Goal: Task Accomplishment & Management: Manage account settings

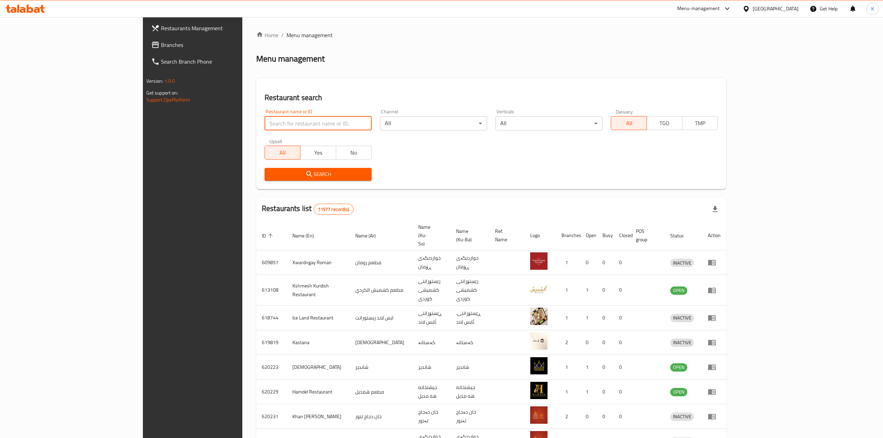
click at [265, 117] on input "search" at bounding box center [318, 124] width 107 height 14
type input "ultra burg"
click button "Search" at bounding box center [318, 174] width 107 height 13
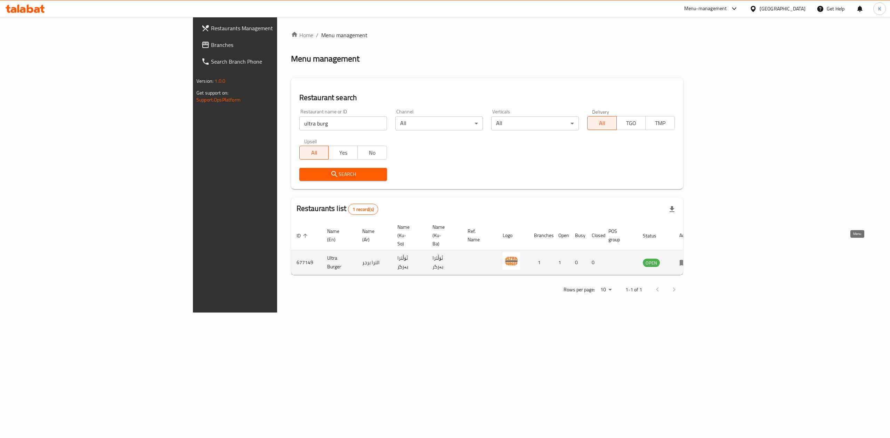
click at [688, 258] on icon "enhanced table" at bounding box center [684, 262] width 8 height 8
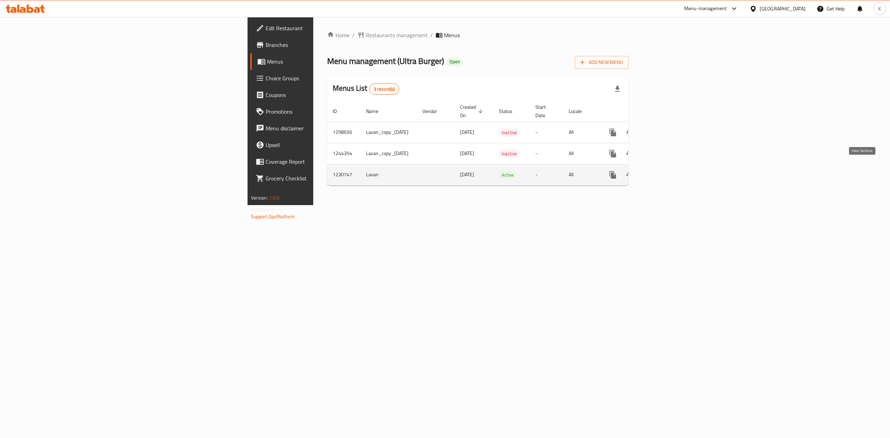
click at [672, 170] on link "enhanced table" at bounding box center [663, 175] width 17 height 17
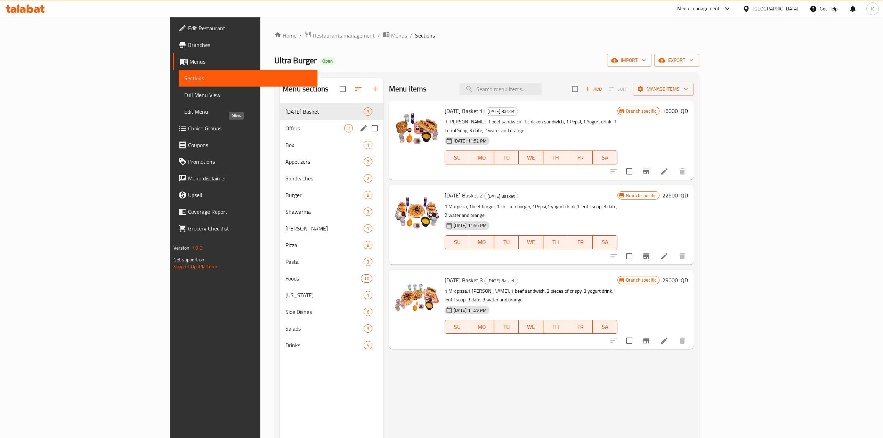
click at [286, 125] on span "Offers" at bounding box center [315, 128] width 58 height 8
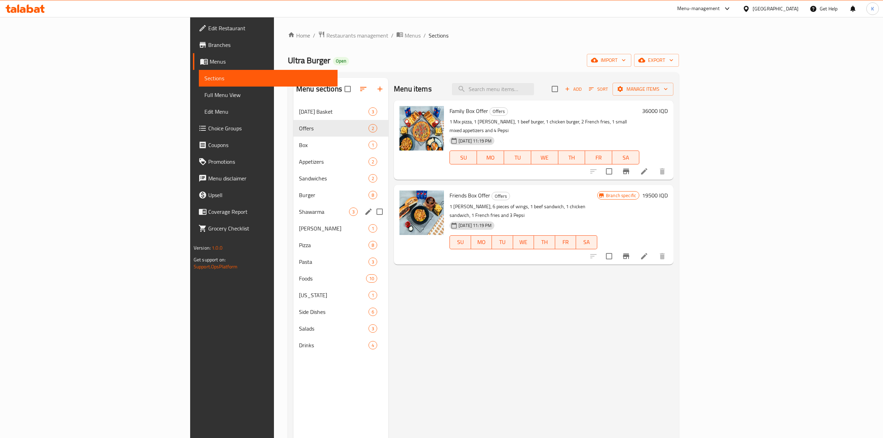
click at [294, 238] on div "Pizza 8" at bounding box center [341, 245] width 95 height 17
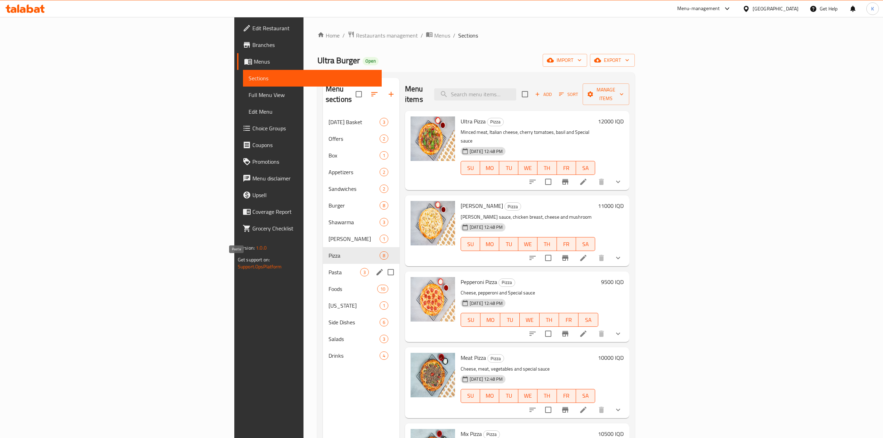
click at [323, 266] on div "Pasta 3" at bounding box center [361, 272] width 77 height 17
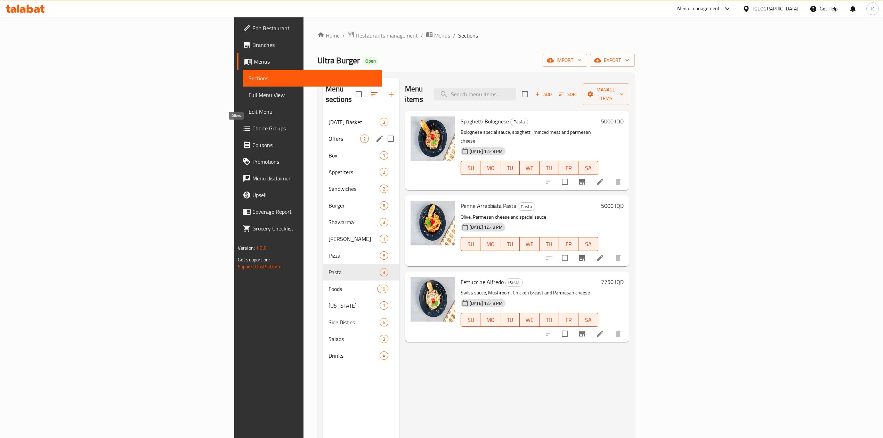
click at [329, 135] on span "Offers" at bounding box center [345, 139] width 32 height 8
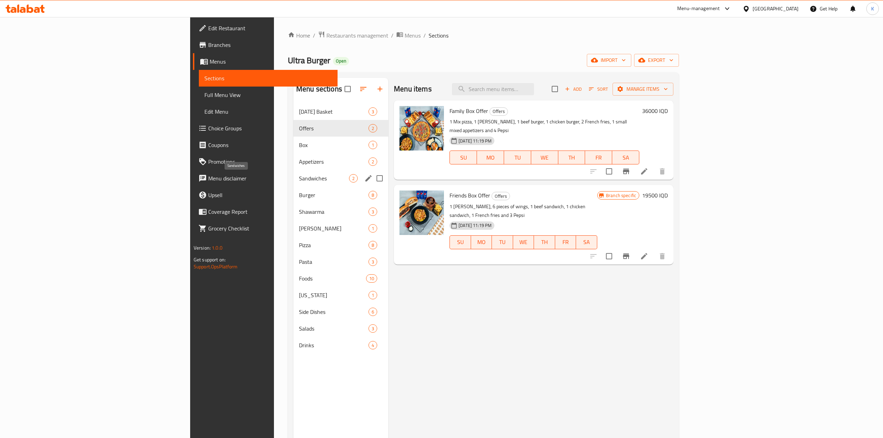
click at [299, 176] on span "Sandwiches" at bounding box center [324, 178] width 50 height 8
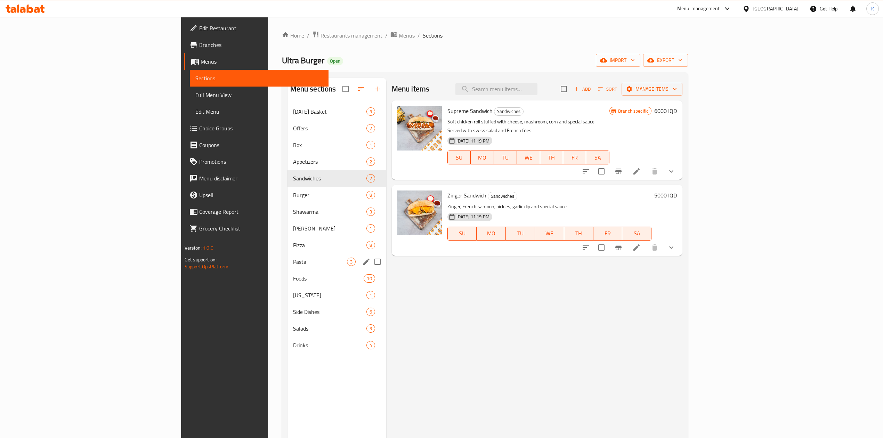
click at [288, 266] on div "Pasta 3" at bounding box center [337, 262] width 99 height 17
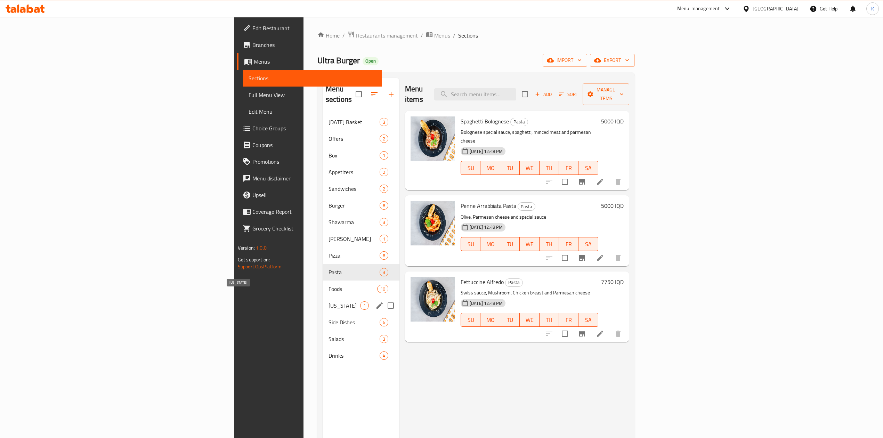
click at [329, 302] on span "[US_STATE]" at bounding box center [345, 306] width 32 height 8
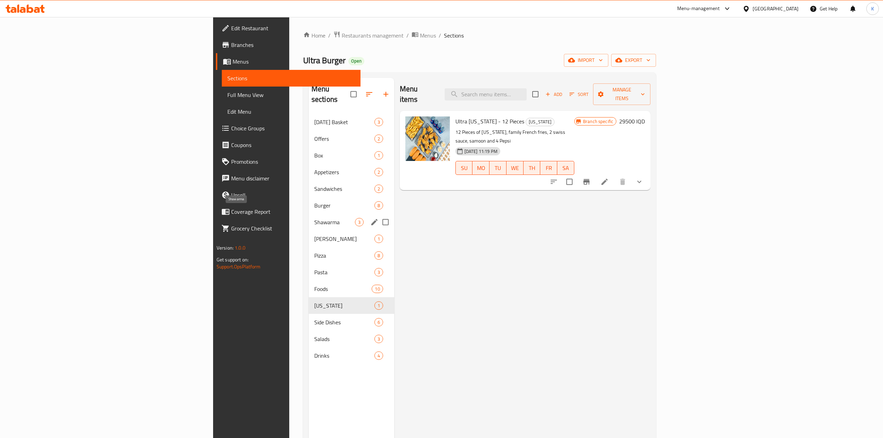
click at [314, 218] on span "Shawarma" at bounding box center [334, 222] width 41 height 8
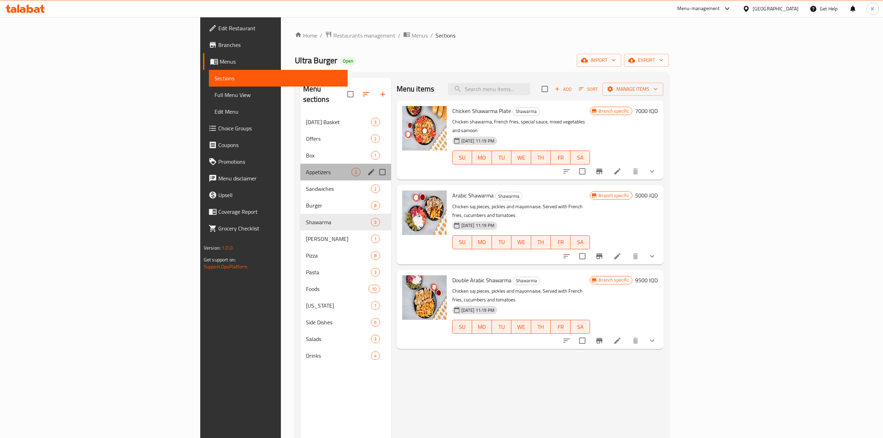
click at [300, 168] on div "Appetizers 2" at bounding box center [345, 172] width 91 height 17
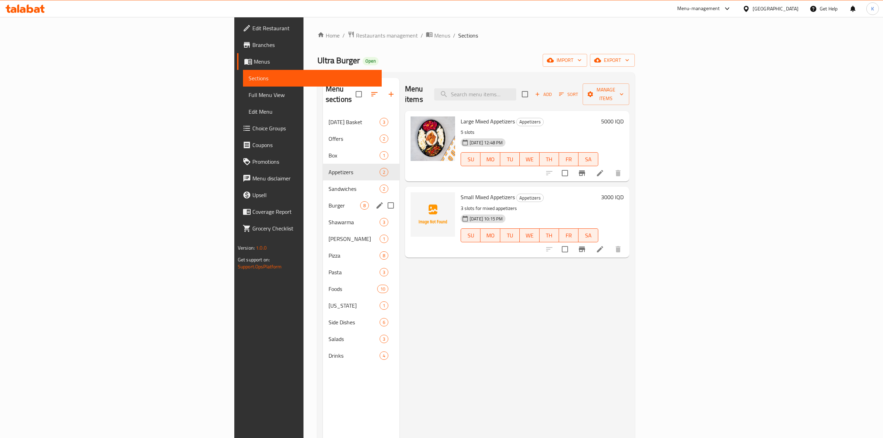
click at [323, 197] on div "Burger 8" at bounding box center [361, 205] width 77 height 17
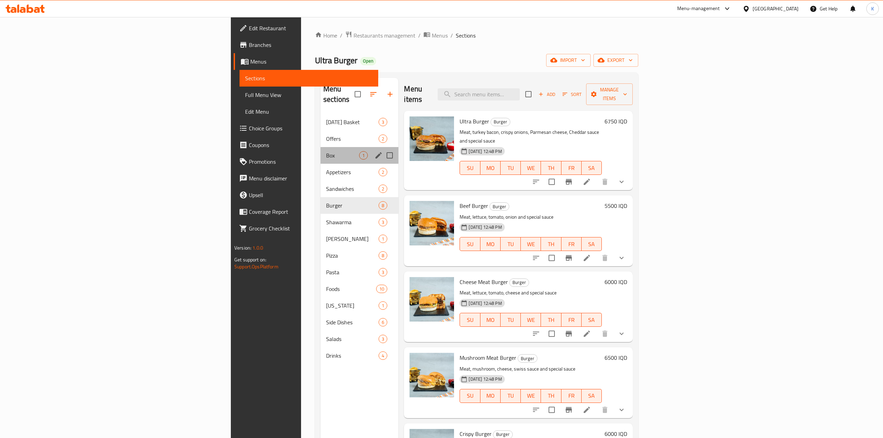
click at [321, 147] on div "Box 1" at bounding box center [360, 155] width 78 height 17
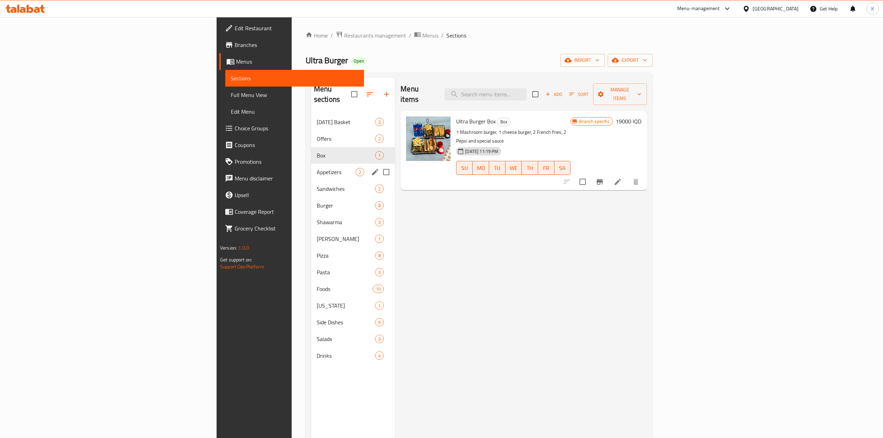
click at [311, 167] on div "Appetizers 2" at bounding box center [353, 172] width 84 height 17
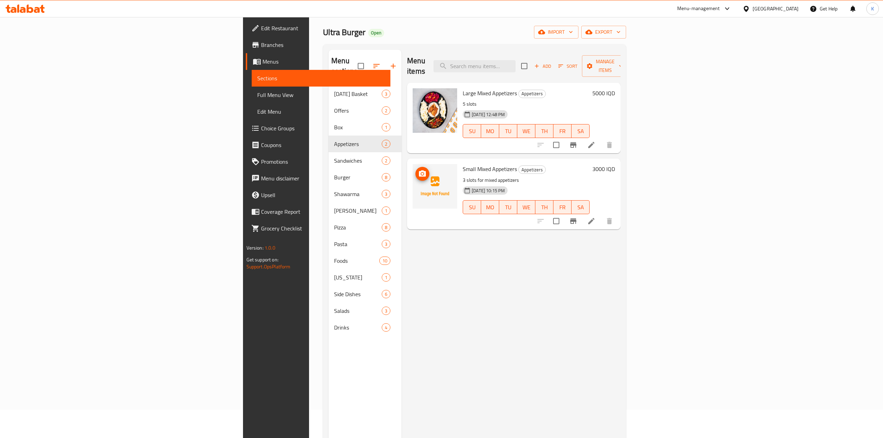
scroll to position [32, 0]
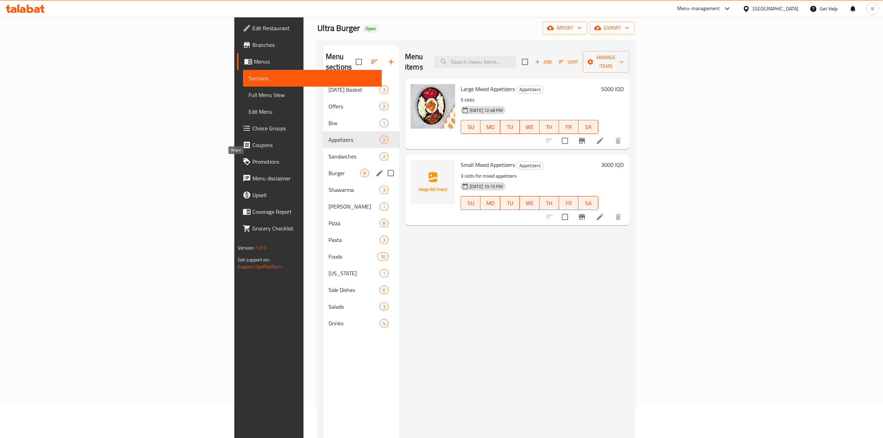
click at [329, 169] on span "Burger" at bounding box center [345, 173] width 32 height 8
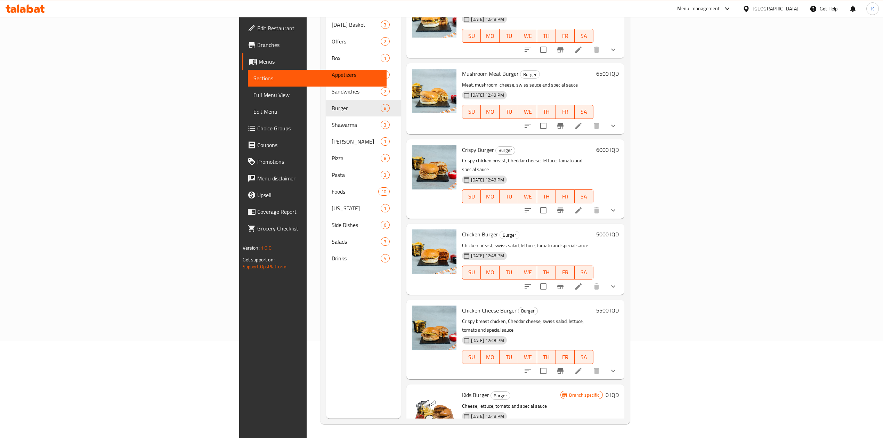
scroll to position [98, 0]
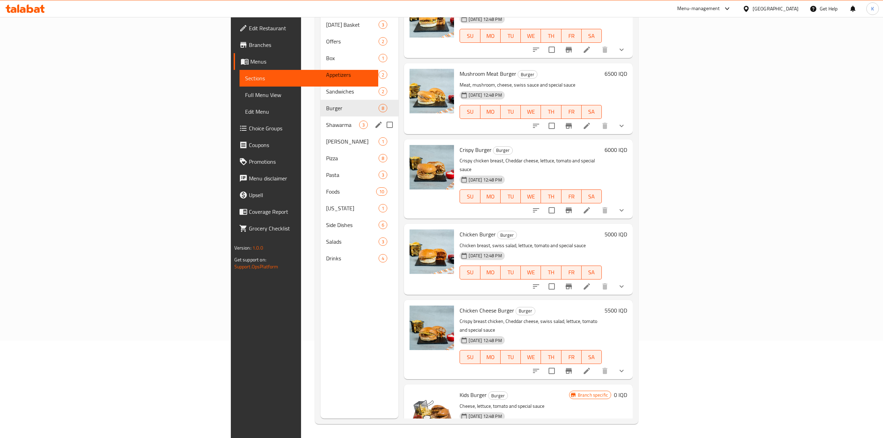
click at [321, 121] on div "Shawarma 3" at bounding box center [360, 125] width 78 height 17
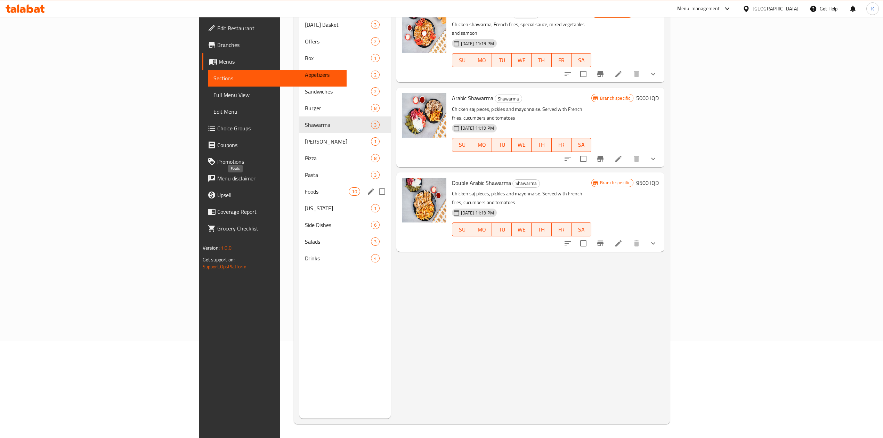
click at [305, 187] on span "Foods" at bounding box center [327, 191] width 44 height 8
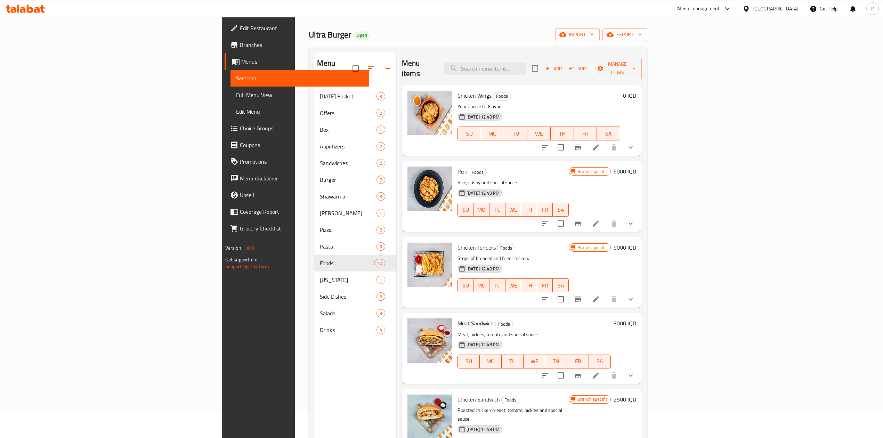
scroll to position [25, 0]
click at [636, 167] on h6 "5000 IQD" at bounding box center [625, 172] width 23 height 10
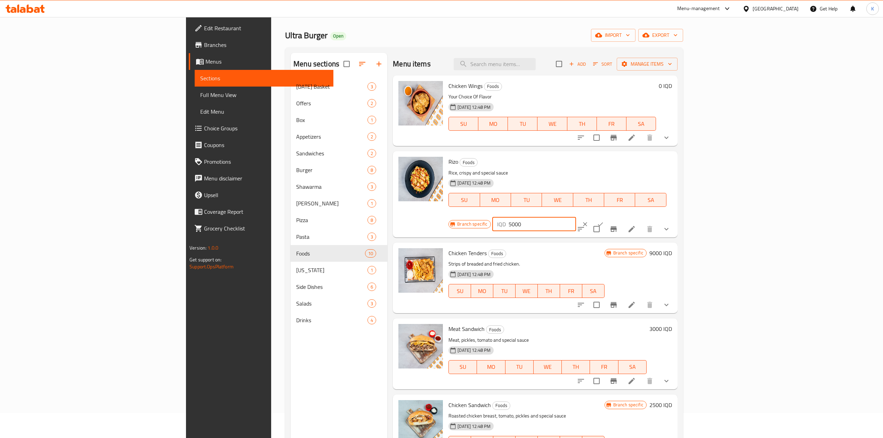
drag, startPoint x: 765, startPoint y: 166, endPoint x: 717, endPoint y: 166, distance: 48.3
click at [618, 217] on div "Branch specific IQD 5000 ​" at bounding box center [533, 224] width 169 height 15
type input "6750"
click at [608, 217] on button "ok" at bounding box center [600, 224] width 15 height 15
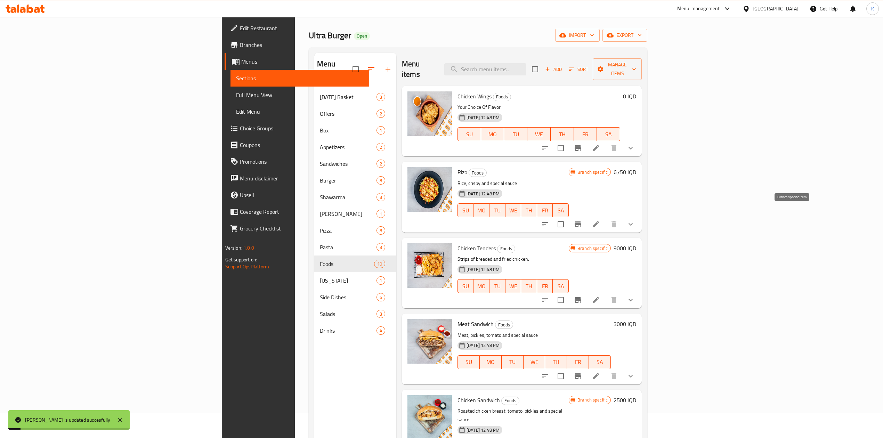
click at [581, 222] on icon "Branch-specific-item" at bounding box center [578, 225] width 6 height 6
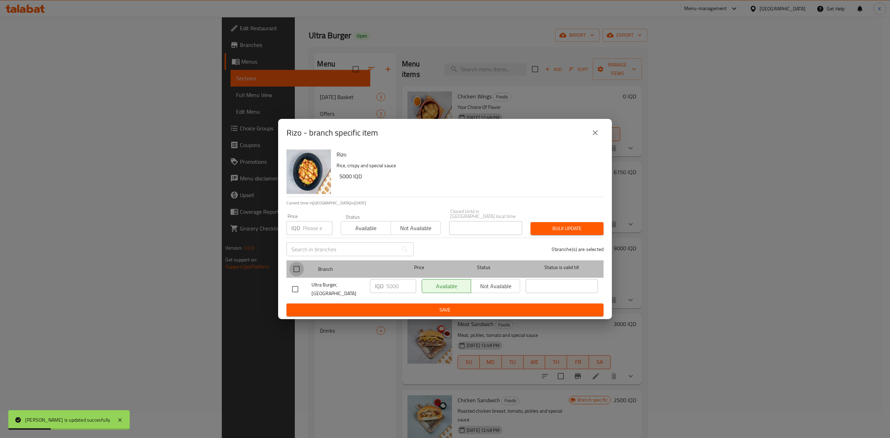
click at [294, 266] on input "checkbox" at bounding box center [296, 269] width 15 height 15
checkbox input "true"
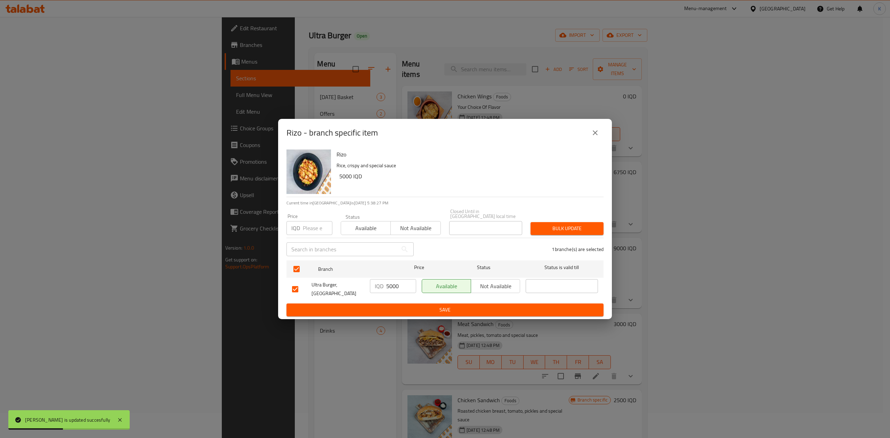
click at [363, 224] on span "Available" at bounding box center [366, 228] width 44 height 10
click at [549, 228] on span "Bulk update" at bounding box center [567, 228] width 62 height 9
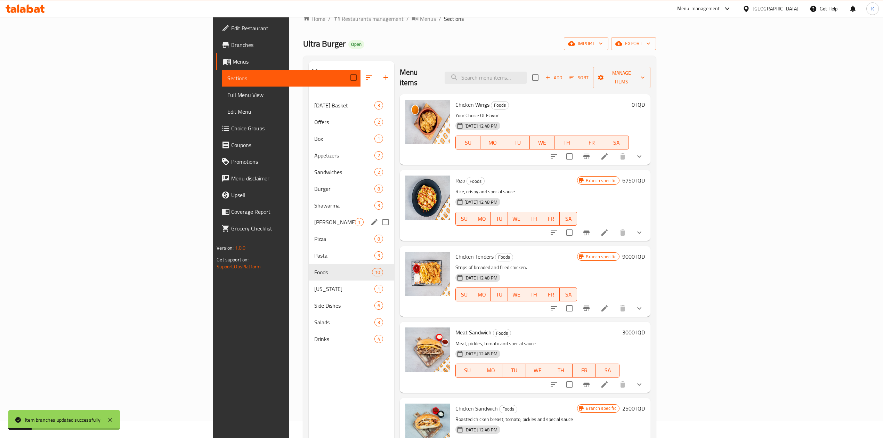
scroll to position [16, 0]
click at [314, 185] on span "Burger" at bounding box center [334, 189] width 40 height 8
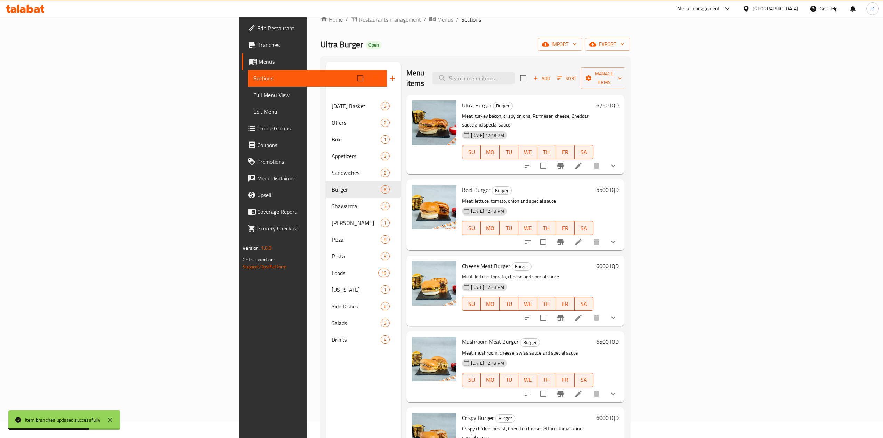
click at [619, 101] on h6 "6750 IQD" at bounding box center [607, 106] width 23 height 10
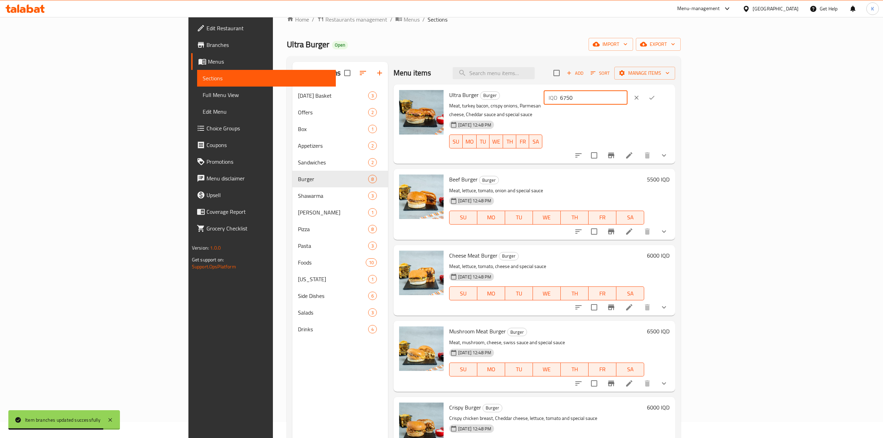
drag, startPoint x: 762, startPoint y: 100, endPoint x: 719, endPoint y: 102, distance: 42.5
click at [673, 102] on div "Ultra Burger Burger Meat, turkey bacon, crispy onions, Parmesan cheese, Cheddar…" at bounding box center [560, 124] width 226 height 74
type input "7000"
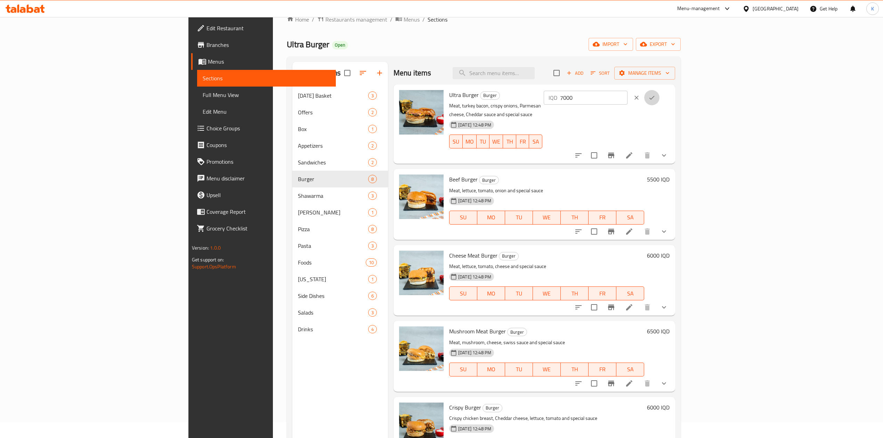
click at [656, 95] on icon "ok" at bounding box center [652, 97] width 7 height 7
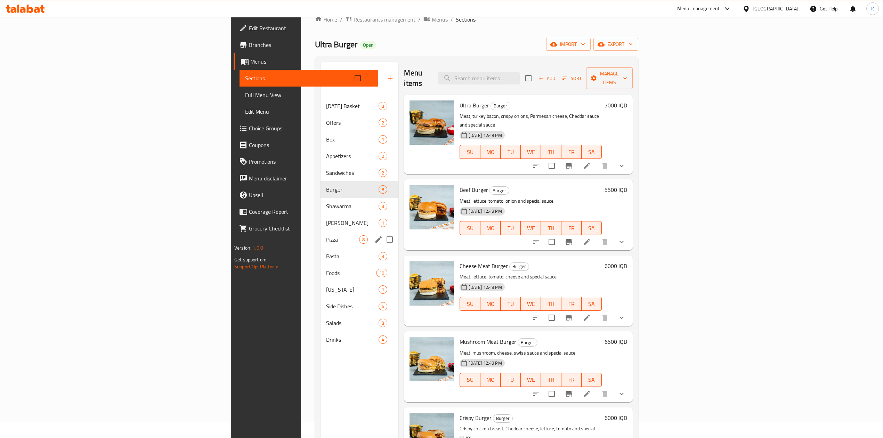
click at [321, 234] on div "Pizza 8" at bounding box center [360, 239] width 78 height 17
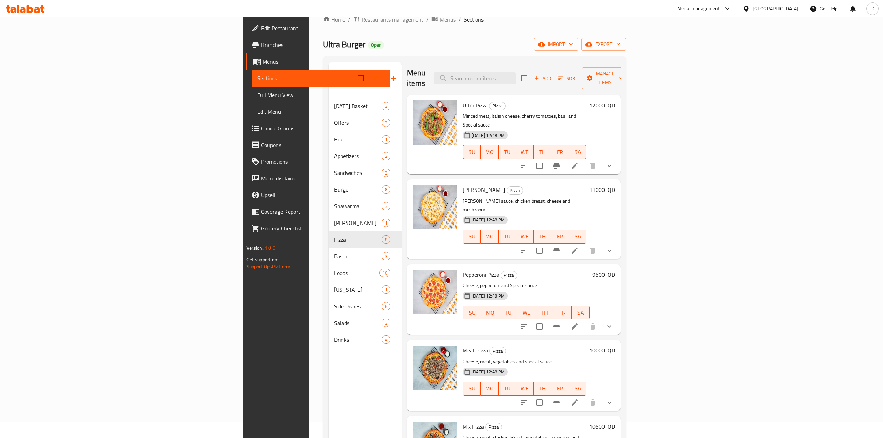
click at [615, 185] on h6 "11000 IQD" at bounding box center [602, 190] width 26 height 10
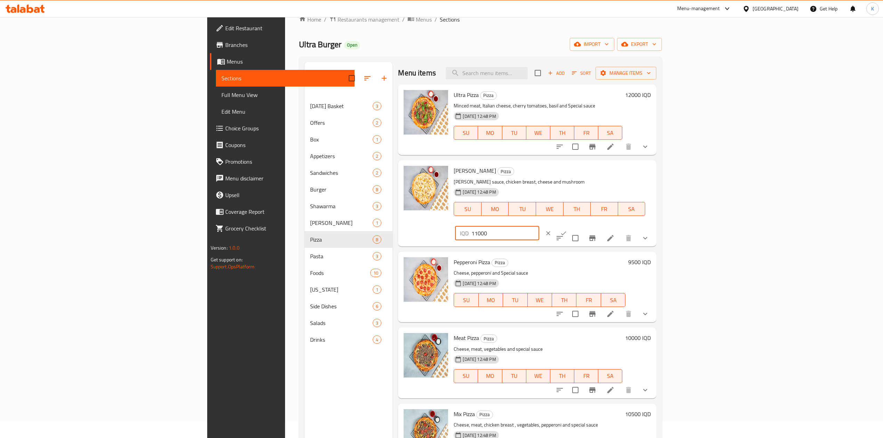
click at [539, 226] on input "11000" at bounding box center [505, 233] width 67 height 14
type input "12000"
click at [571, 226] on button "ok" at bounding box center [563, 233] width 15 height 15
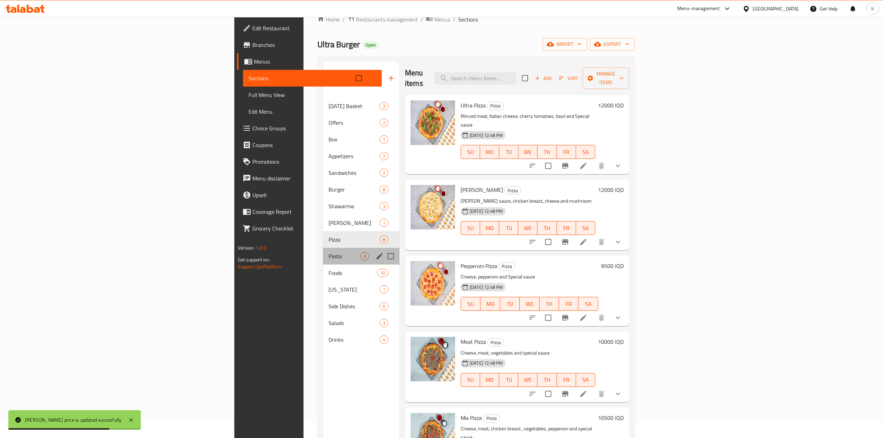
click at [323, 248] on div "Pasta 3" at bounding box center [361, 256] width 77 height 17
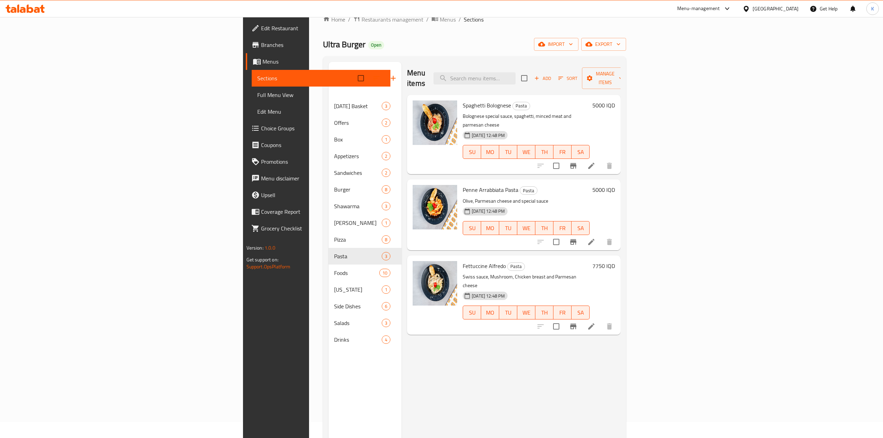
click at [615, 101] on h6 "5000 IQD" at bounding box center [604, 106] width 23 height 10
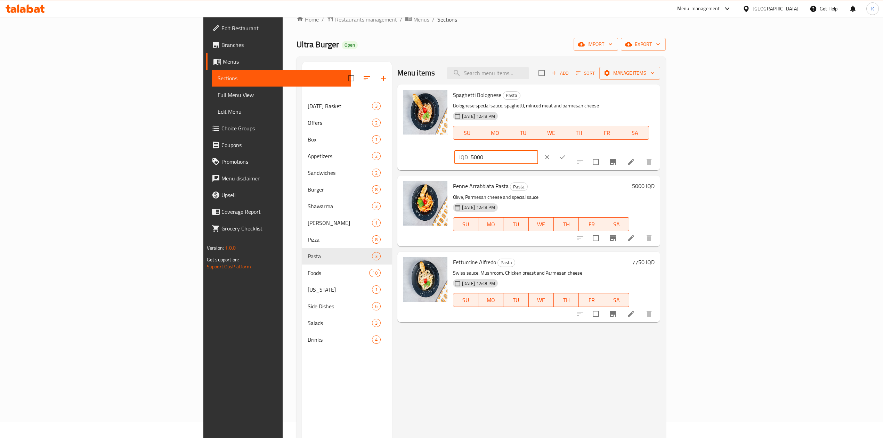
drag, startPoint x: 772, startPoint y: 101, endPoint x: 732, endPoint y: 102, distance: 40.7
click at [658, 102] on div "Spaghetti Bolognese Pasta Bolognese special sauce, spaghetti, minced meat and p…" at bounding box center [553, 127] width 207 height 80
type input "7750"
click at [566, 154] on icon "ok" at bounding box center [562, 157] width 7 height 7
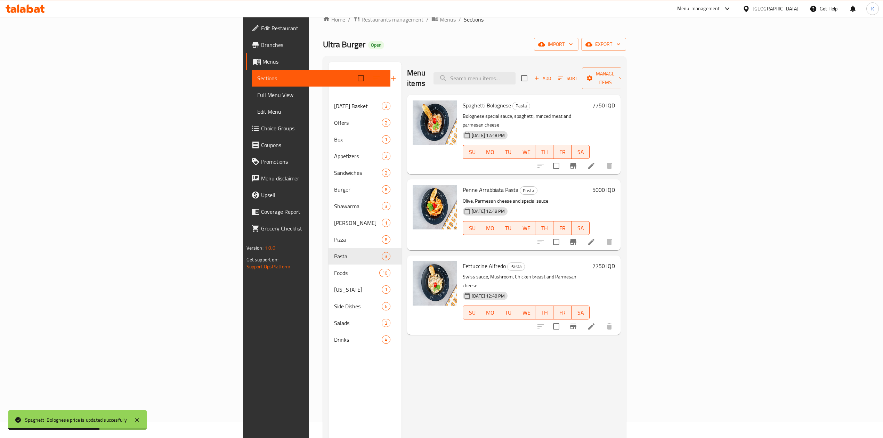
click at [615, 185] on h6 "5000 IQD" at bounding box center [604, 190] width 23 height 10
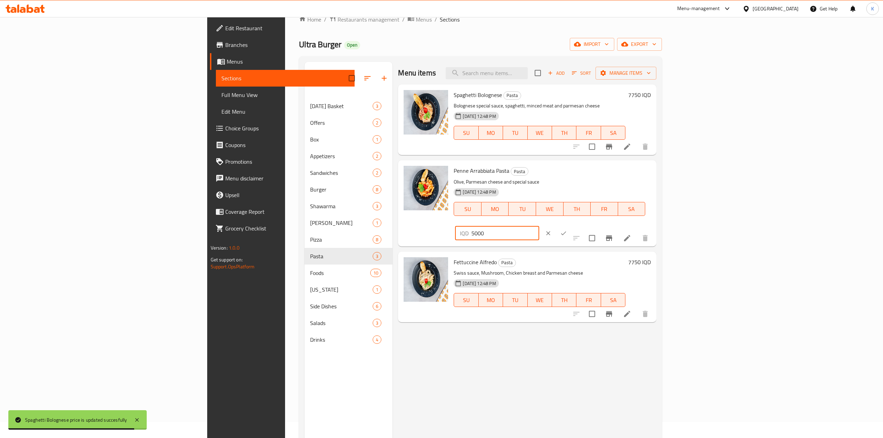
drag, startPoint x: 772, startPoint y: 176, endPoint x: 732, endPoint y: 175, distance: 40.0
click at [654, 175] on div "Penne Arrabbiata Pasta Pasta Olive, Parmesan cheese and special sauce [DATE] 12…" at bounding box center [552, 203] width 203 height 80
type input "7750"
click at [567, 230] on icon "ok" at bounding box center [563, 233] width 7 height 7
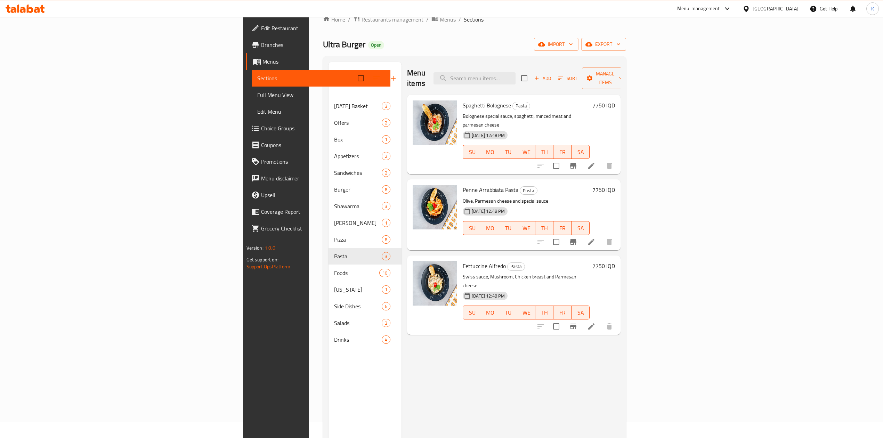
click at [615, 261] on h6 "7750 IQD" at bounding box center [604, 266] width 23 height 10
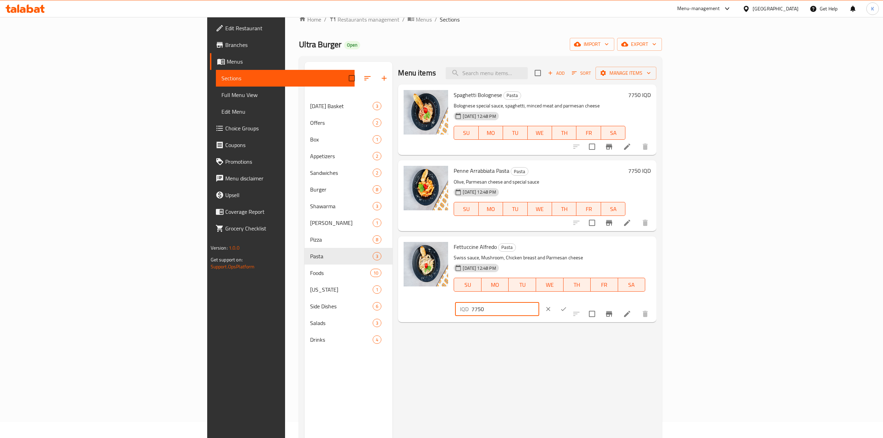
drag, startPoint x: 769, startPoint y: 251, endPoint x: 745, endPoint y: 252, distance: 24.1
click at [654, 252] on div "Fettuccine [PERSON_NAME] Pasta Swiss sauce, Mushroom, Chicken breast and Parmes…" at bounding box center [552, 279] width 203 height 80
type input "8500"
click at [567, 306] on icon "ok" at bounding box center [563, 309] width 7 height 7
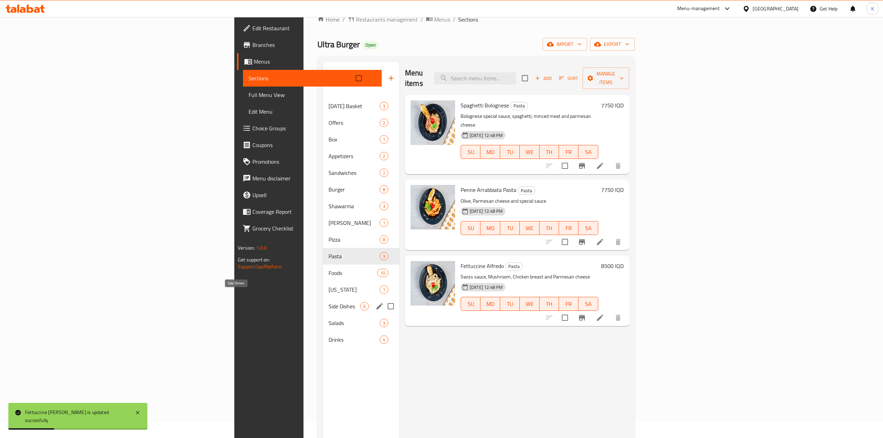
click at [329, 302] on span "Side Dishes" at bounding box center [345, 306] width 32 height 8
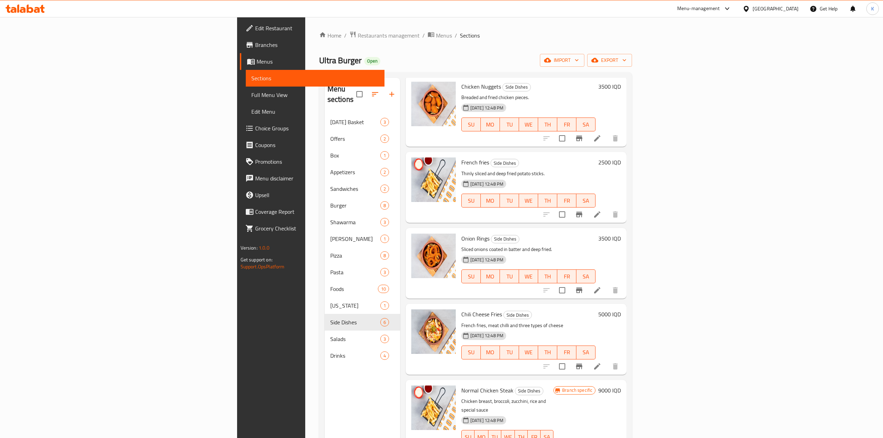
scroll to position [98, 0]
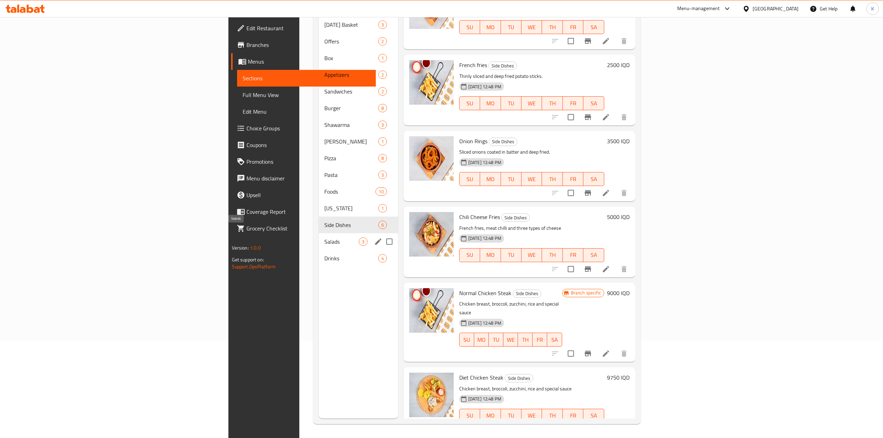
click at [324, 238] on span "Salads" at bounding box center [341, 242] width 34 height 8
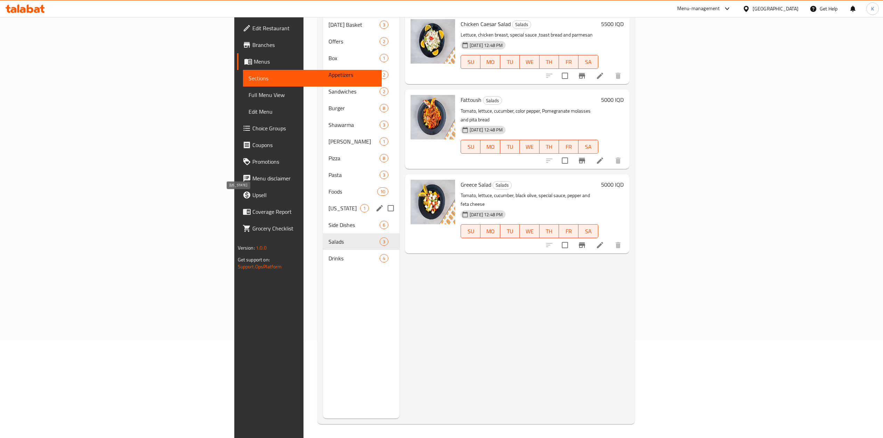
click at [329, 204] on span "[US_STATE]" at bounding box center [345, 208] width 32 height 8
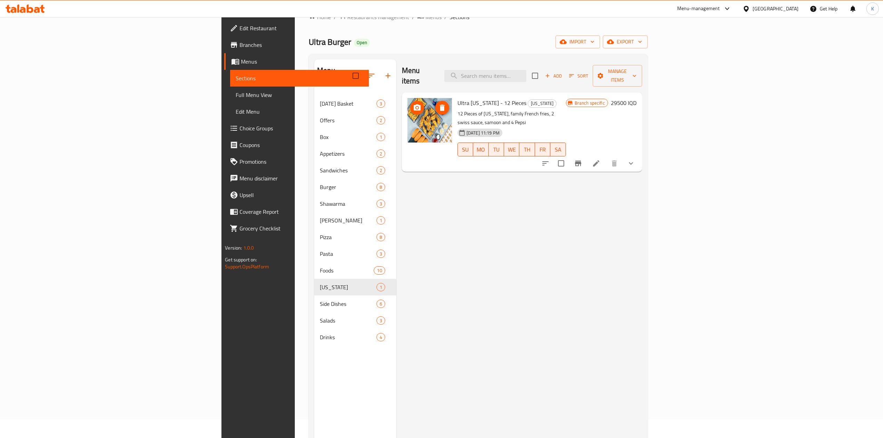
scroll to position [18, 0]
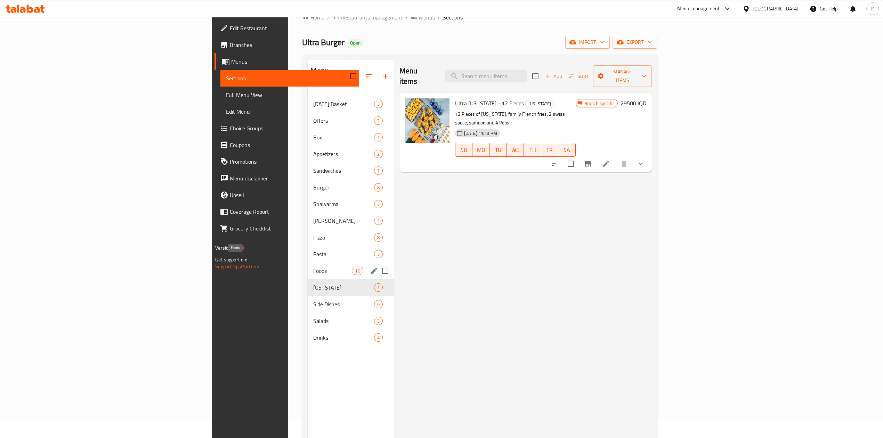
click at [313, 267] on span "Foods" at bounding box center [332, 271] width 39 height 8
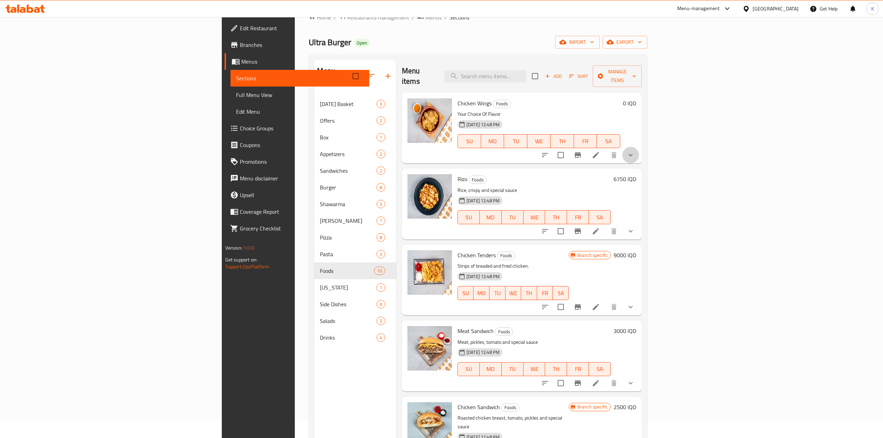
click at [639, 147] on button "show more" at bounding box center [631, 155] width 17 height 17
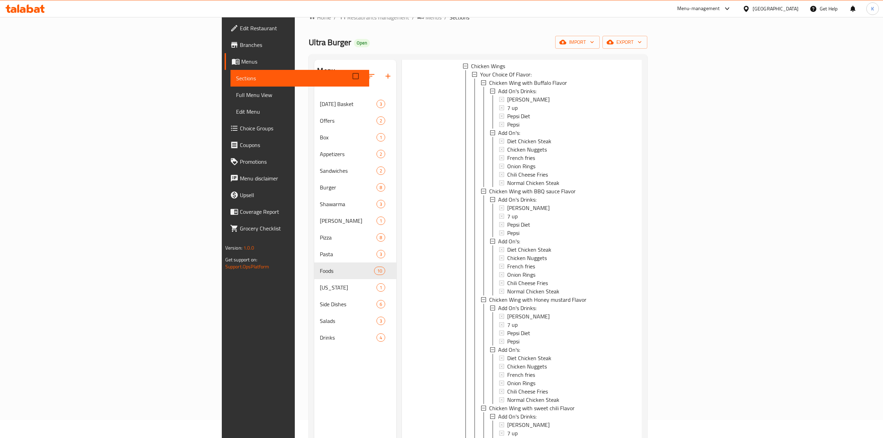
scroll to position [56, 0]
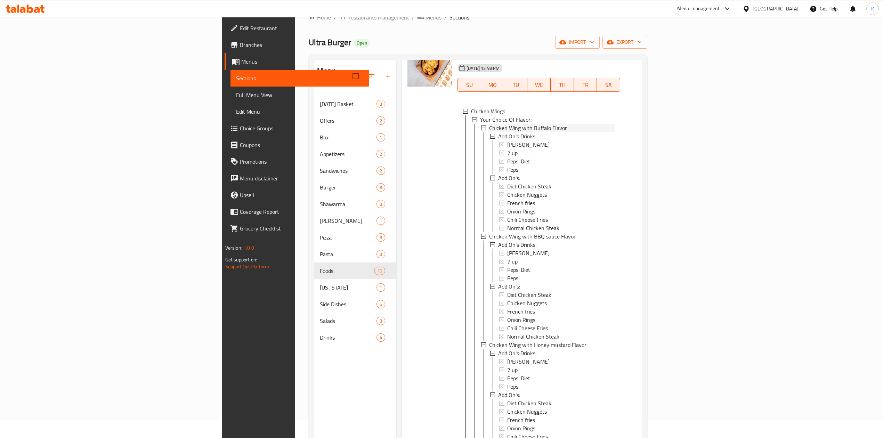
click at [493, 124] on span "Chicken Wing with Buffalo Flavor" at bounding box center [528, 128] width 78 height 8
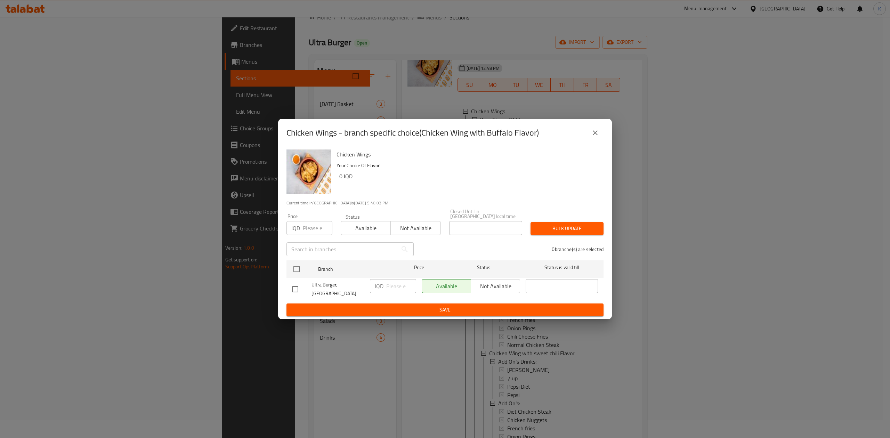
click at [594, 135] on icon "close" at bounding box center [595, 132] width 5 height 5
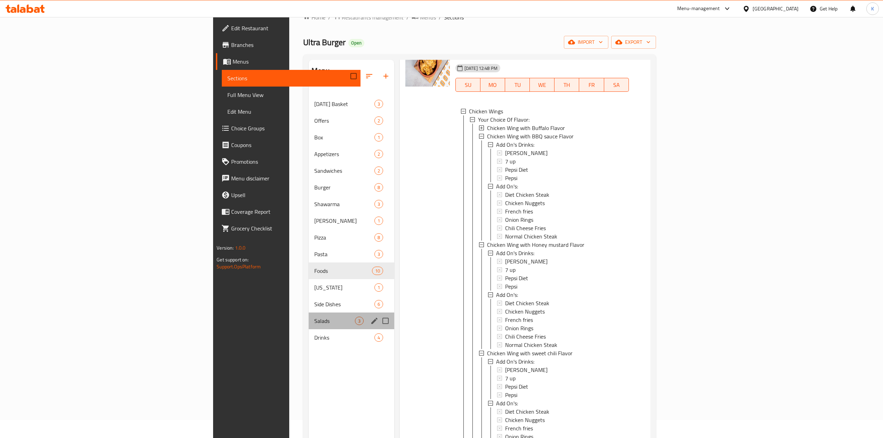
click at [309, 313] on div "Salads 3" at bounding box center [352, 321] width 86 height 17
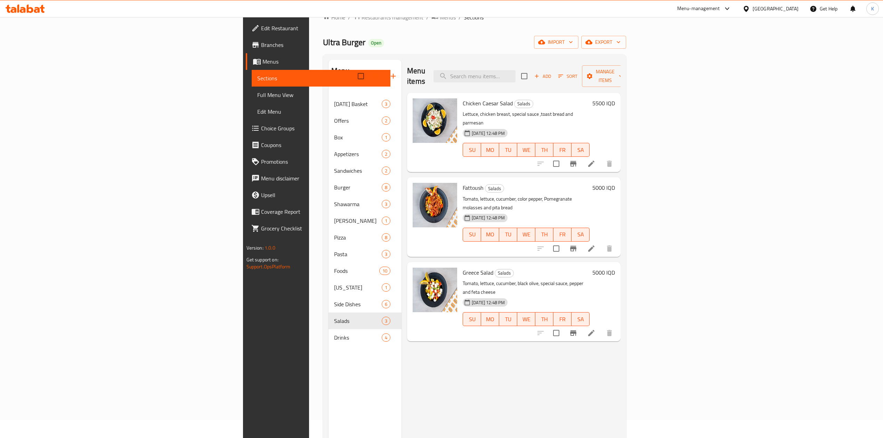
click at [615, 98] on h6 "5500 IQD" at bounding box center [604, 103] width 23 height 10
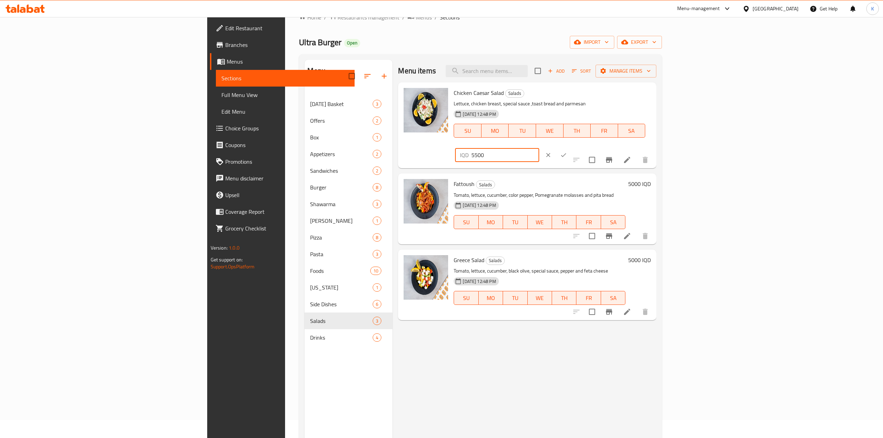
drag, startPoint x: 768, startPoint y: 97, endPoint x: 731, endPoint y: 97, distance: 37.2
click at [654, 97] on div "Chicken Caesar Salad Salads Lettuce, chicken breast, special sauce ,toast bread…" at bounding box center [552, 125] width 203 height 80
type input "7000"
click at [567, 152] on icon "ok" at bounding box center [563, 155] width 7 height 7
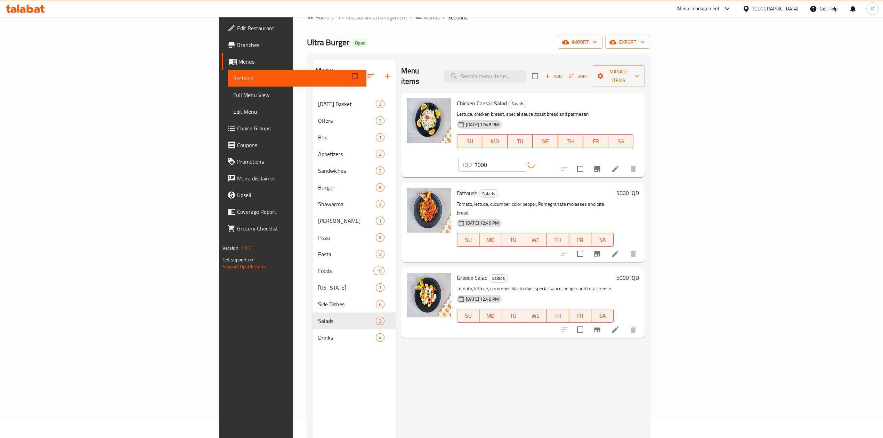
click at [491, 200] on p "Tomato, lettuce, cucumber, color pepper, Pomegranate molasses and pita bread" at bounding box center [535, 208] width 157 height 17
click at [490, 200] on p "Tomato, lettuce, cucumber, color pepper, Pomegranate molasses and pita bread" at bounding box center [535, 208] width 157 height 17
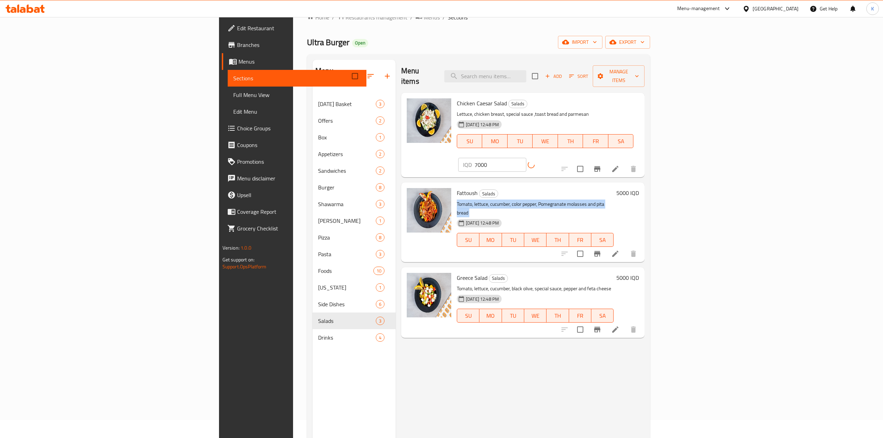
click at [490, 200] on p "Tomato, lettuce, cucumber, color pepper, Pomegranate molasses and pita bread" at bounding box center [535, 208] width 157 height 17
click at [495, 200] on p "Tomato, lettuce, cucumber, color pepper, Pomegranate molasses and pita bread" at bounding box center [535, 208] width 157 height 17
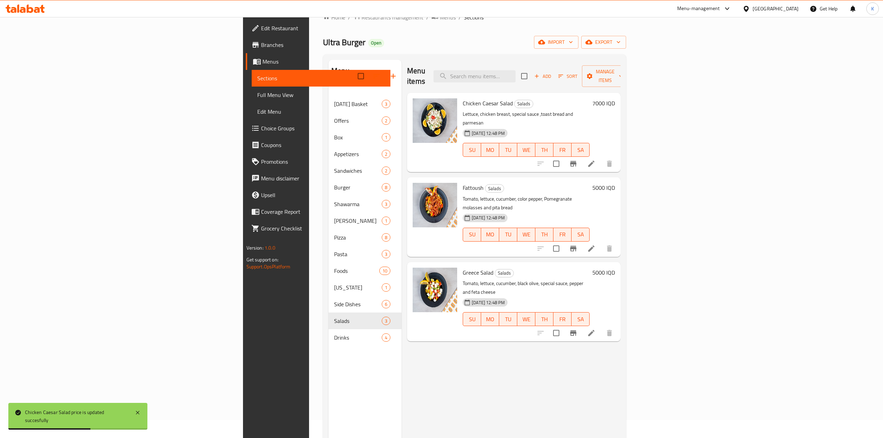
click at [463, 98] on span "Chicken Caesar Salad" at bounding box center [488, 103] width 50 height 10
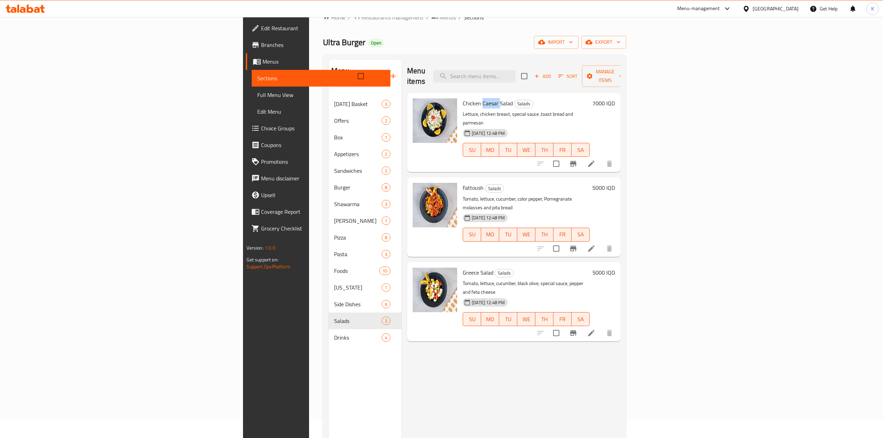
click at [463, 98] on span "Chicken Caesar Salad" at bounding box center [488, 103] width 50 height 10
click at [615, 183] on h6 "5000 IQD" at bounding box center [604, 188] width 23 height 10
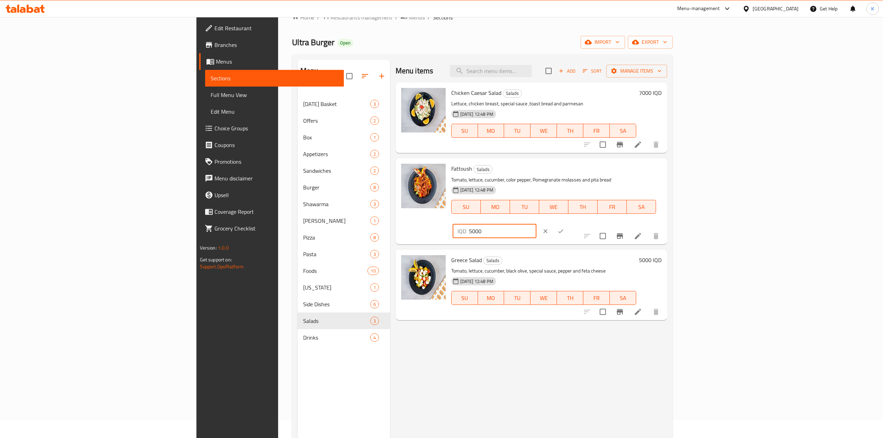
drag, startPoint x: 766, startPoint y: 174, endPoint x: 752, endPoint y: 170, distance: 15.5
click at [537, 224] on div "IQD 5000 ​" at bounding box center [495, 231] width 84 height 14
type input "6000"
click at [564, 228] on icon "ok" at bounding box center [560, 231] width 7 height 7
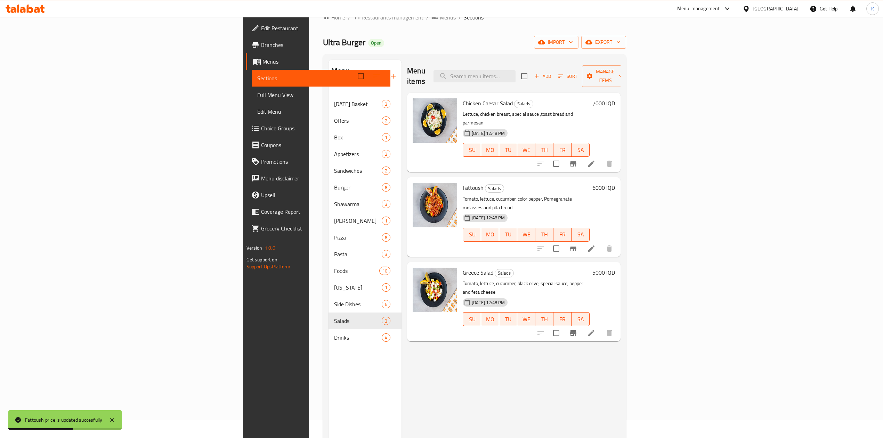
click at [615, 268] on h6 "5000 IQD" at bounding box center [604, 273] width 23 height 10
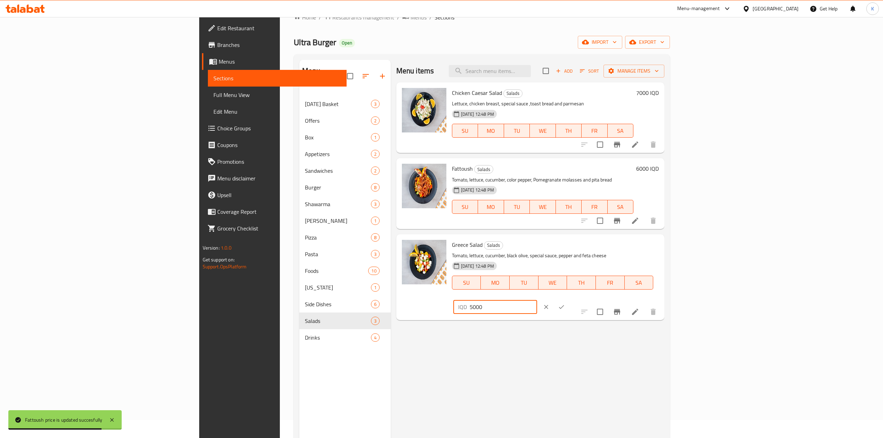
click at [537, 300] on input "5000" at bounding box center [503, 307] width 67 height 14
type input "6500"
click at [565, 304] on icon "ok" at bounding box center [561, 307] width 7 height 7
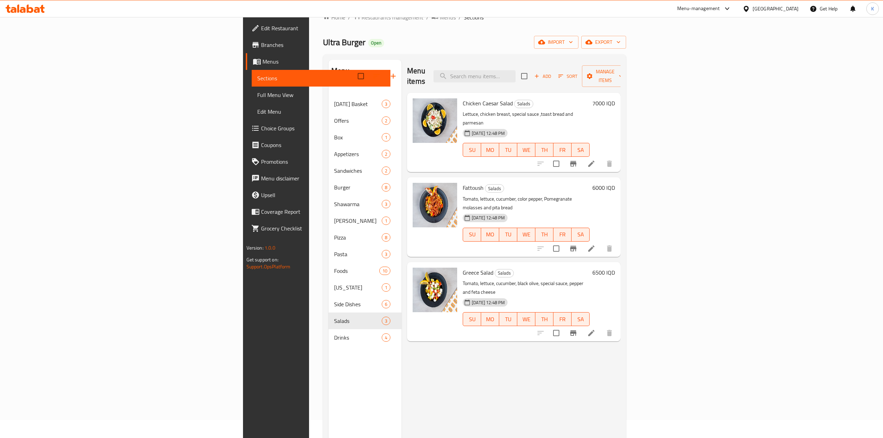
click at [463, 267] on span "Greece Salad" at bounding box center [478, 272] width 31 height 10
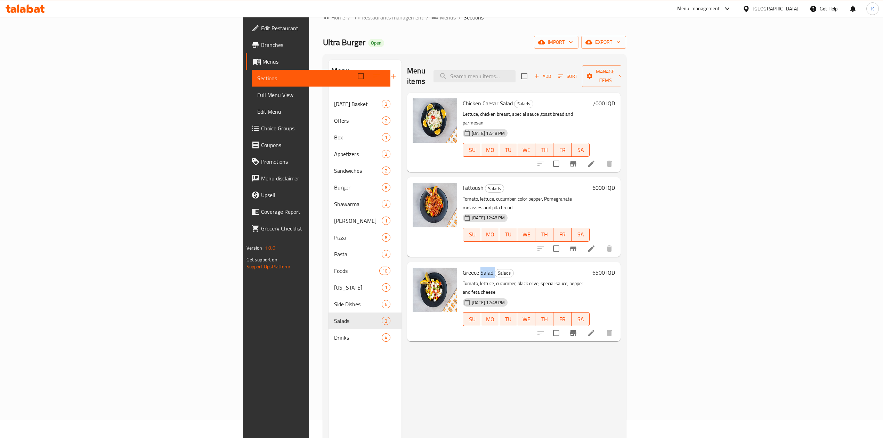
click at [463, 267] on span "Greece Salad" at bounding box center [478, 272] width 31 height 10
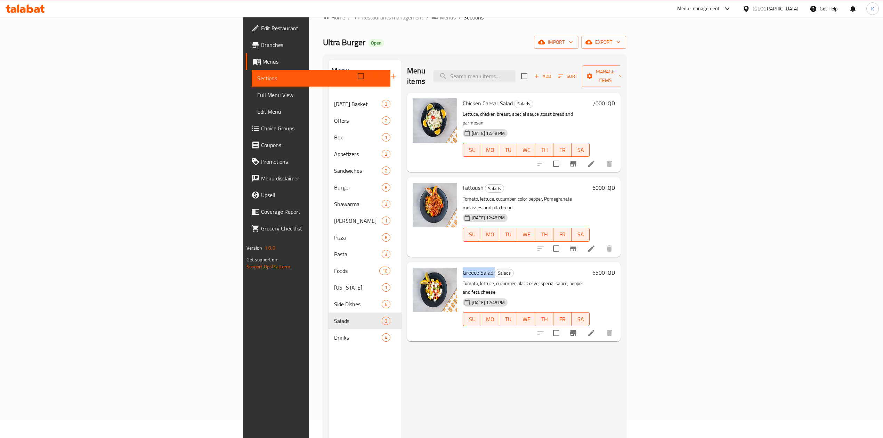
click at [463, 267] on span "Greece Salad" at bounding box center [478, 272] width 31 height 10
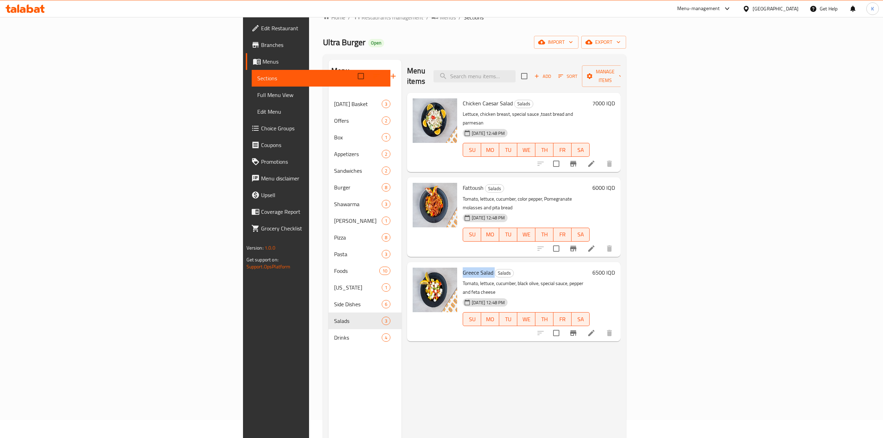
click at [463, 267] on span "Greece Salad" at bounding box center [478, 272] width 31 height 10
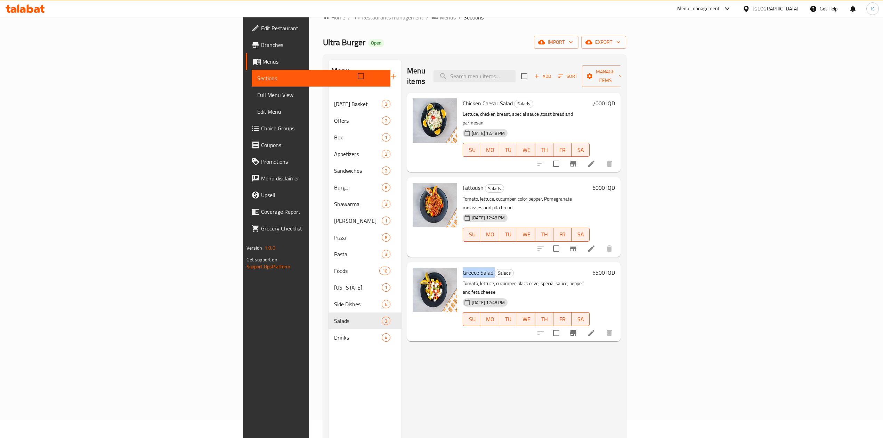
click at [463, 267] on span "Greece Salad" at bounding box center [478, 272] width 31 height 10
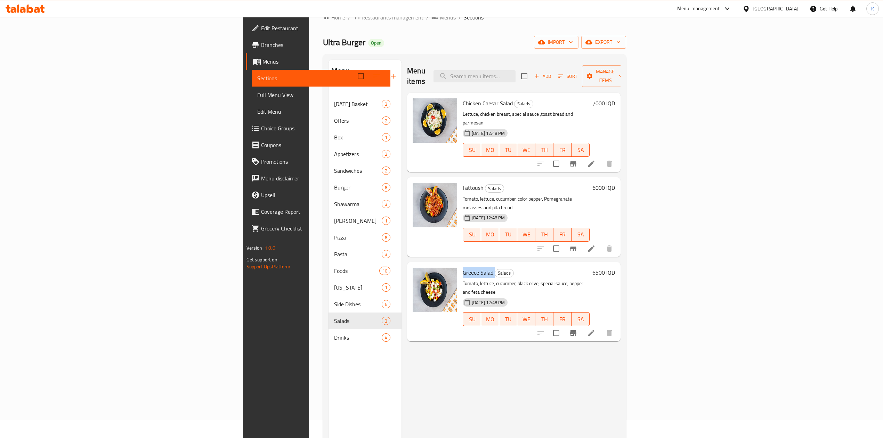
click at [463, 267] on span "Greece Salad" at bounding box center [478, 272] width 31 height 10
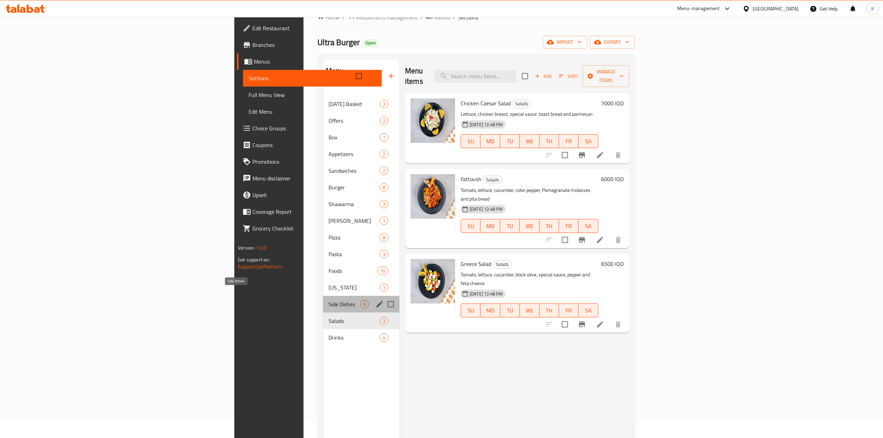
click at [329, 300] on span "Side Dishes" at bounding box center [345, 304] width 32 height 8
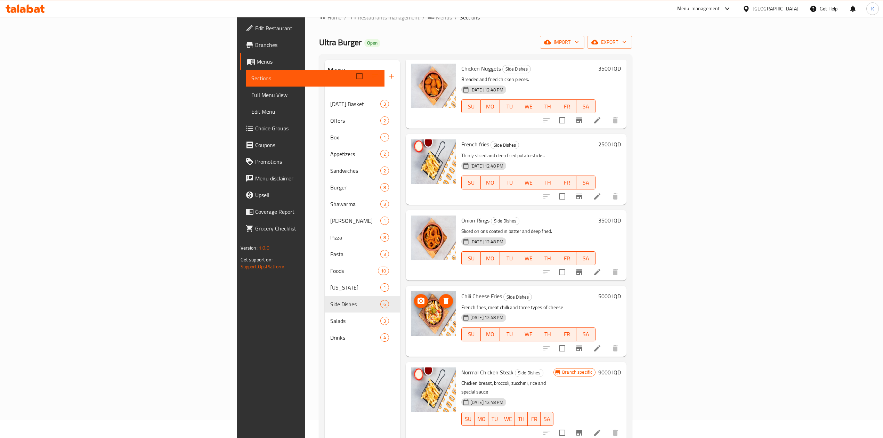
scroll to position [98, 0]
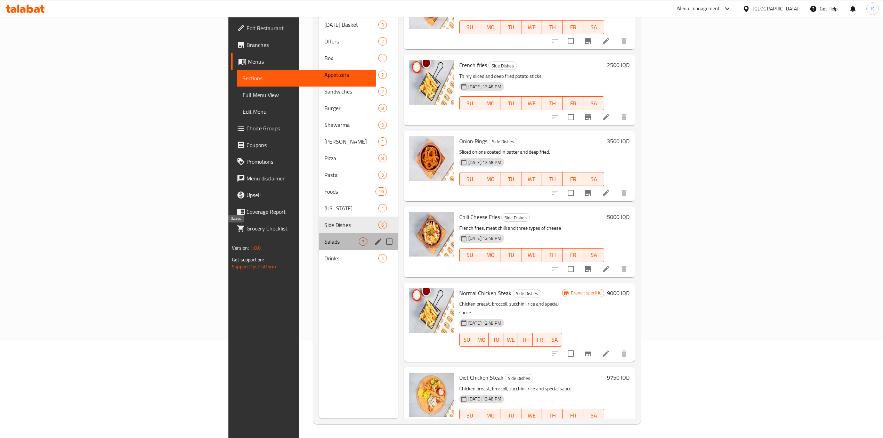
click at [324, 238] on span "Salads" at bounding box center [341, 242] width 34 height 8
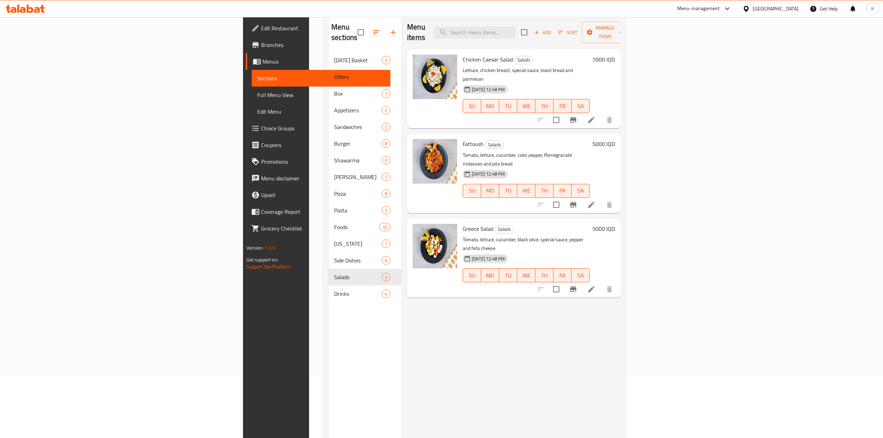
scroll to position [62, 0]
click at [615, 224] on h6 "5000 IQD" at bounding box center [604, 229] width 23 height 10
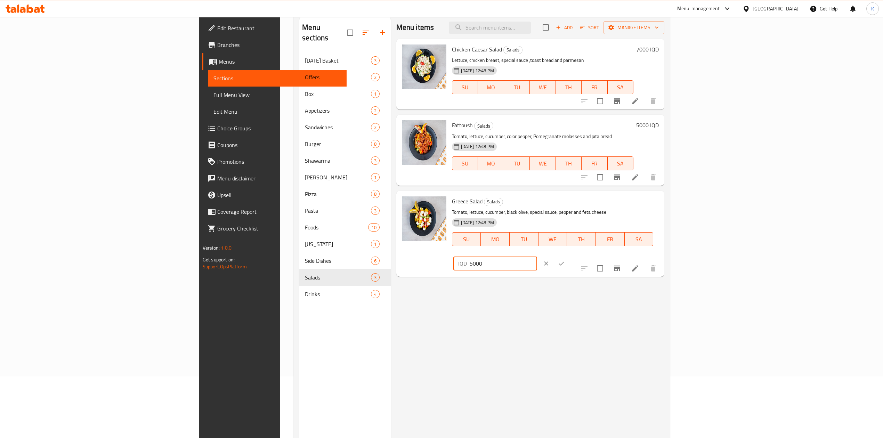
drag, startPoint x: 770, startPoint y: 205, endPoint x: 749, endPoint y: 205, distance: 20.9
click at [537, 257] on div "IQD 5000 ​" at bounding box center [495, 264] width 84 height 14
type input "6500"
click at [569, 256] on button "ok" at bounding box center [561, 263] width 15 height 15
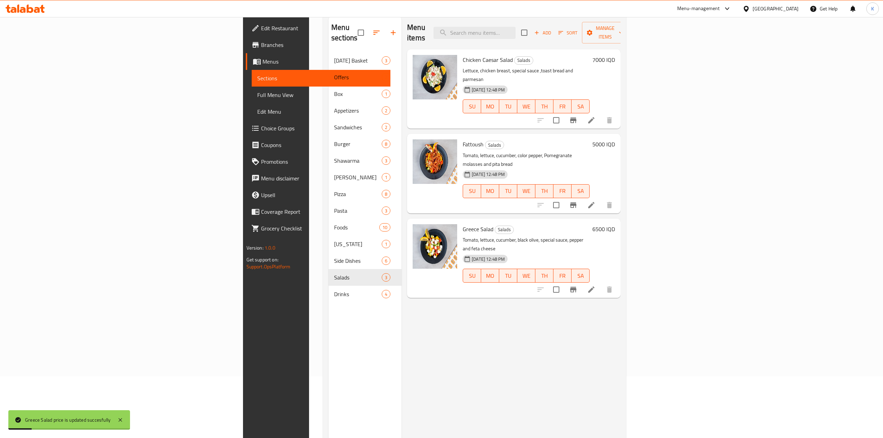
click at [615, 139] on h6 "5000 IQD" at bounding box center [604, 144] width 23 height 10
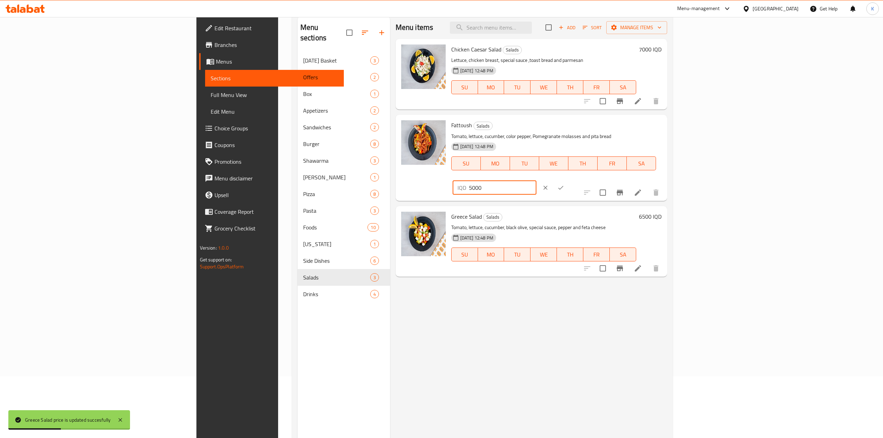
drag, startPoint x: 765, startPoint y: 127, endPoint x: 756, endPoint y: 128, distance: 9.4
click at [537, 181] on div "IQD 5000 ​" at bounding box center [495, 188] width 84 height 14
type input "6000"
click at [569, 180] on button "ok" at bounding box center [560, 187] width 15 height 15
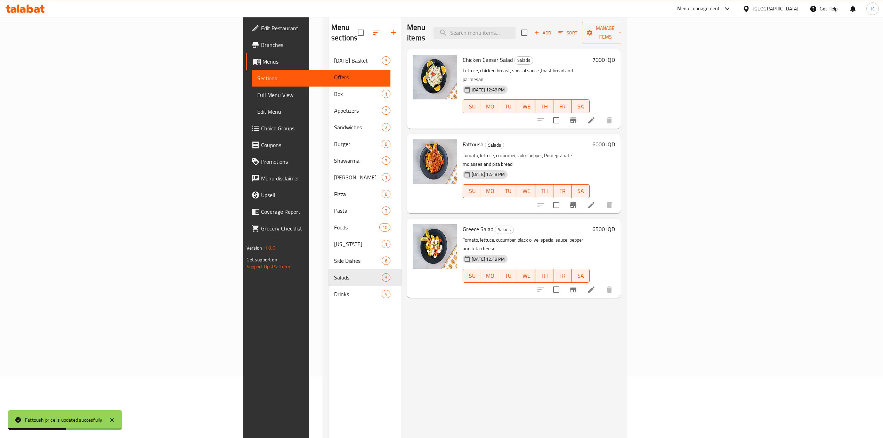
scroll to position [0, 0]
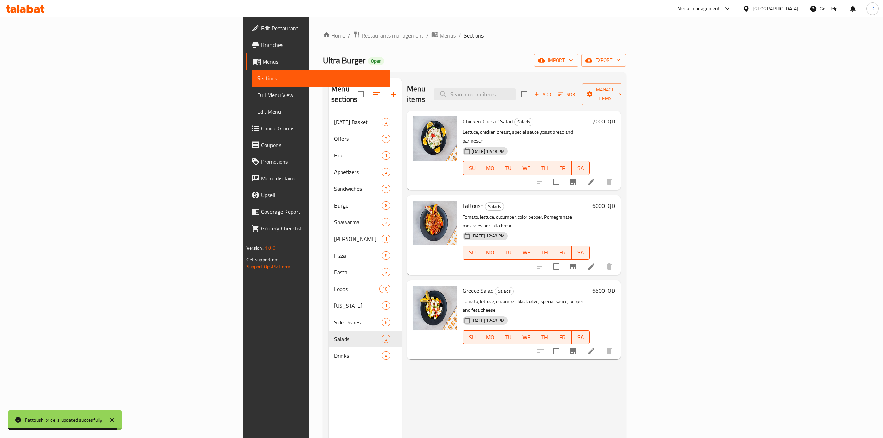
click at [261, 126] on span "Choice Groups" at bounding box center [323, 128] width 124 height 8
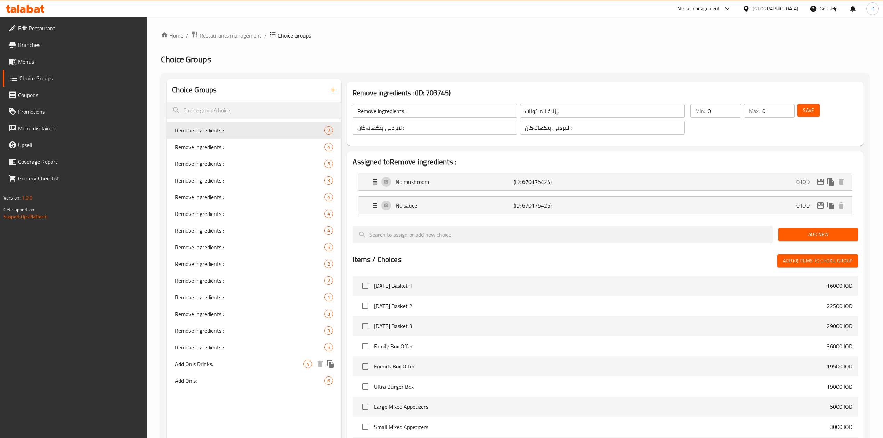
click at [219, 359] on div "Add On's Drinks: 4" at bounding box center [254, 364] width 175 height 17
type input "Add On's Drinks:"
type input "المشروبات الإضافية:"
type input "زیادکردنی خواردنەوەکان:"
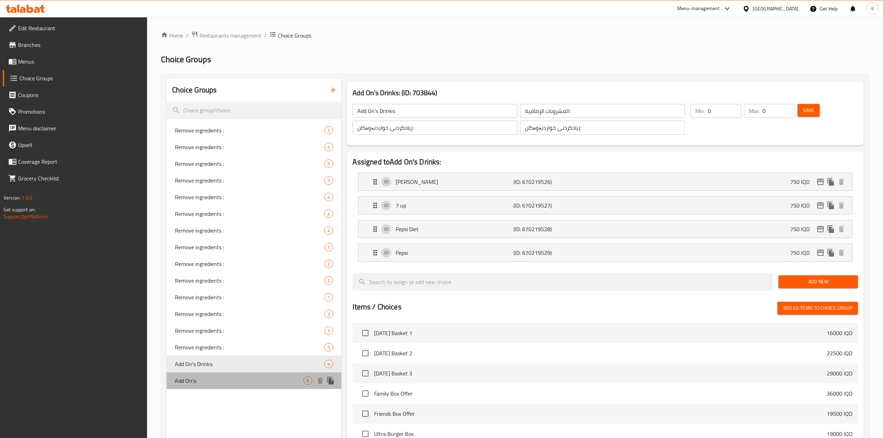
click at [214, 382] on span "Add On's:" at bounding box center [239, 381] width 129 height 8
type input "Add On's:"
type input "الإضافات:"
type input "زیادە:"
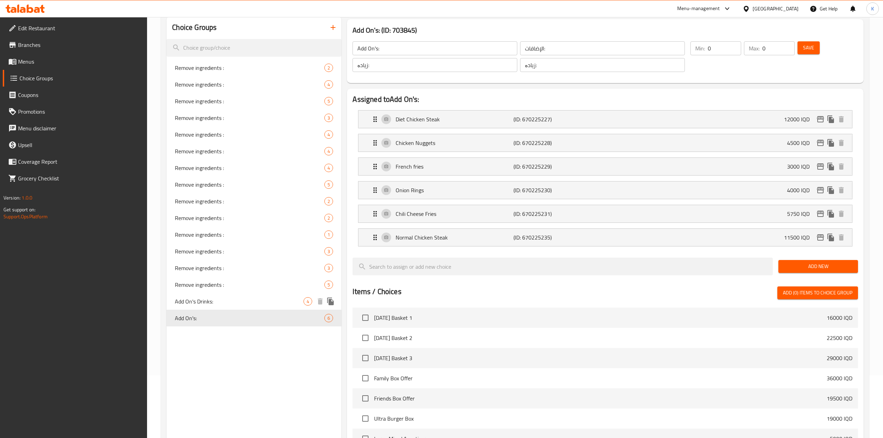
scroll to position [63, 0]
click at [240, 298] on span "Add On's Drinks:" at bounding box center [239, 301] width 129 height 8
type input "Add On's Drinks:"
type input "المشروبات الإضافية:"
type input "زیادکردنی خواردنەوەکان:"
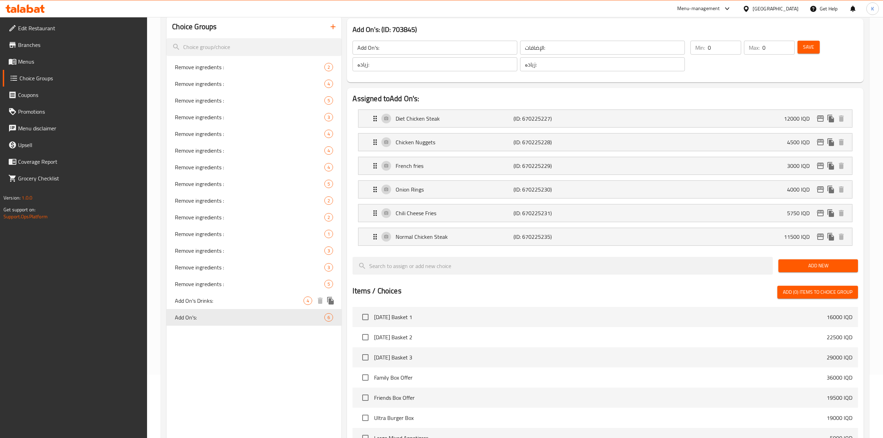
type input "زیادکردنی خواردنەوەکان:"
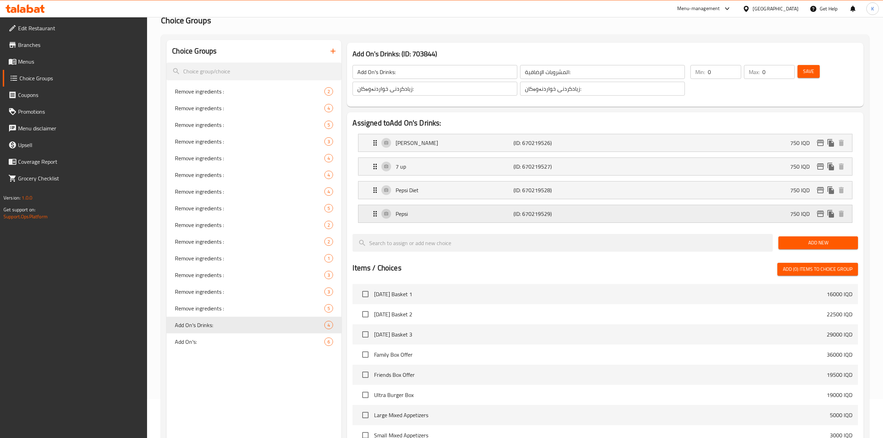
scroll to position [38, 0]
click at [227, 345] on span "Add On's:" at bounding box center [239, 342] width 129 height 8
type input "Add On's:"
type input "الإضافات:"
type input "زیادە:"
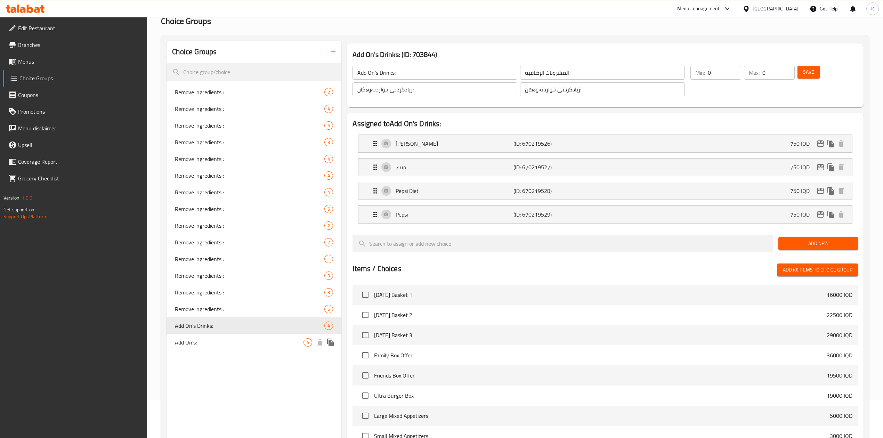
type input "زیادە:"
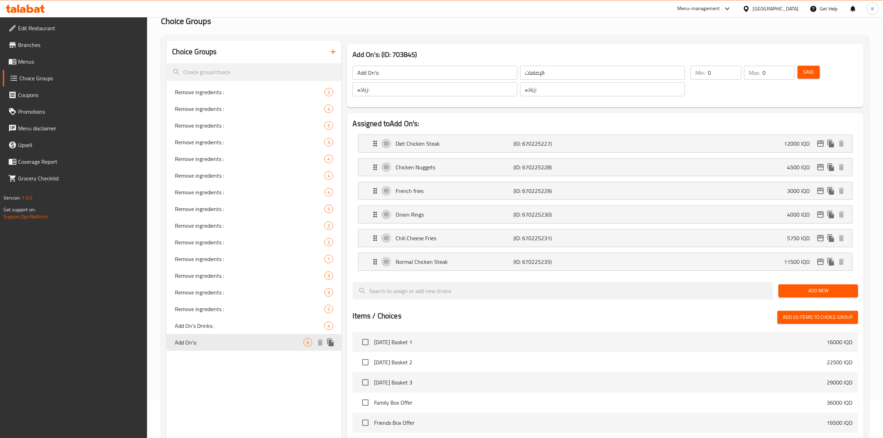
scroll to position [17, 0]
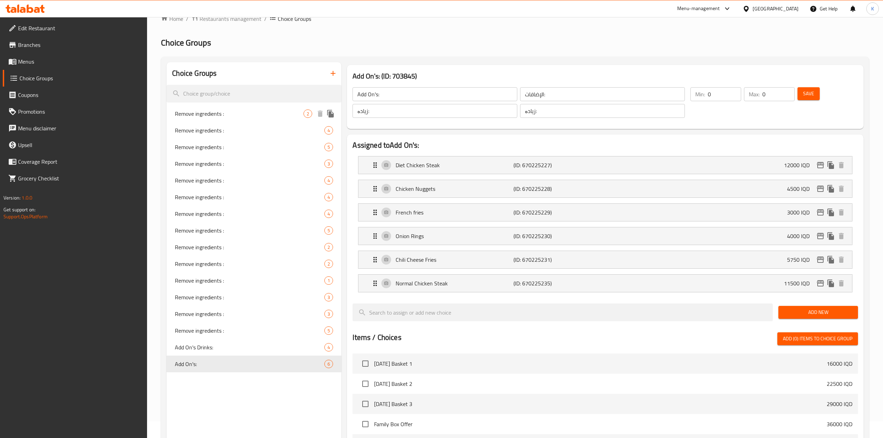
click at [242, 108] on div "Remove ingredients : 2" at bounding box center [254, 113] width 175 height 17
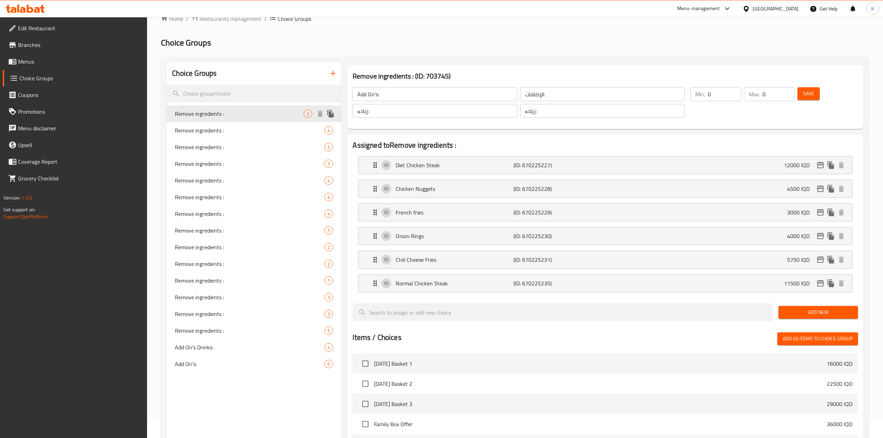
type input "Remove ingredients :"
type input "إزالة المكونات:"
type input "لابردنی پێکهاتەکان :"
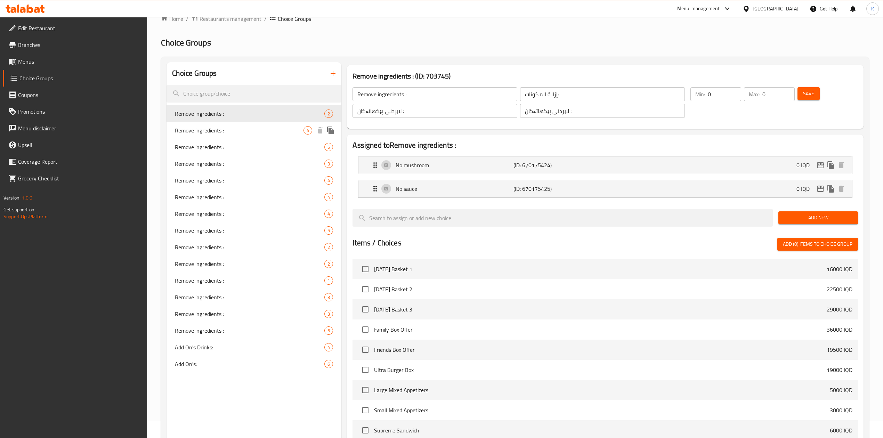
click at [244, 131] on span "Remove ingredients :" at bounding box center [239, 130] width 129 height 8
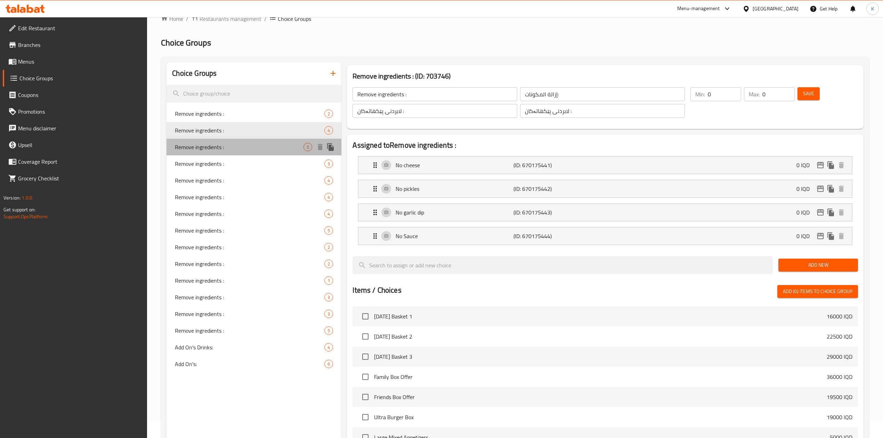
click at [240, 147] on span "Remove ingredients :" at bounding box center [239, 147] width 129 height 8
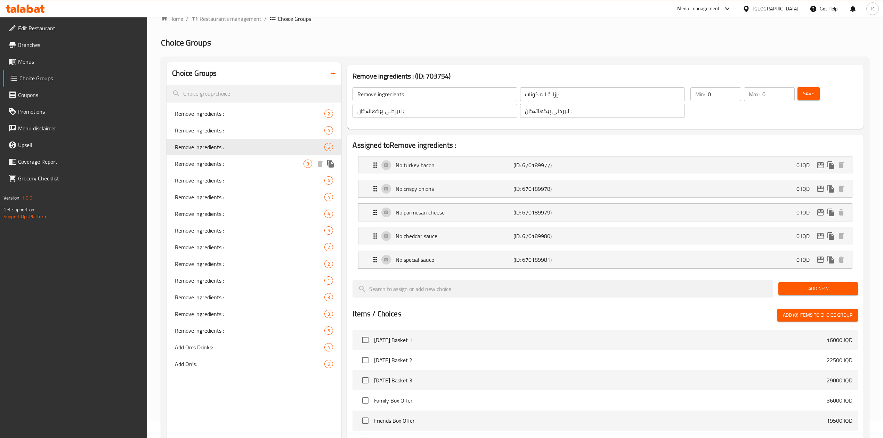
click at [240, 163] on span "Remove ingredients :" at bounding box center [239, 164] width 129 height 8
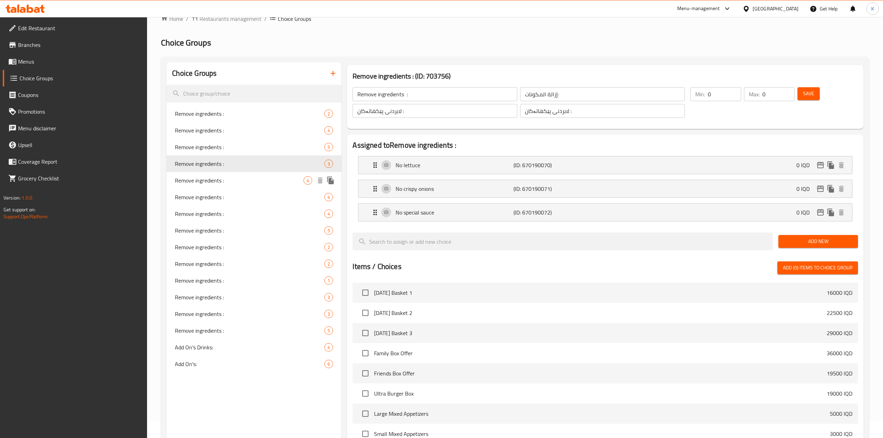
click at [244, 182] on span "Remove ingredients :" at bounding box center [239, 180] width 129 height 8
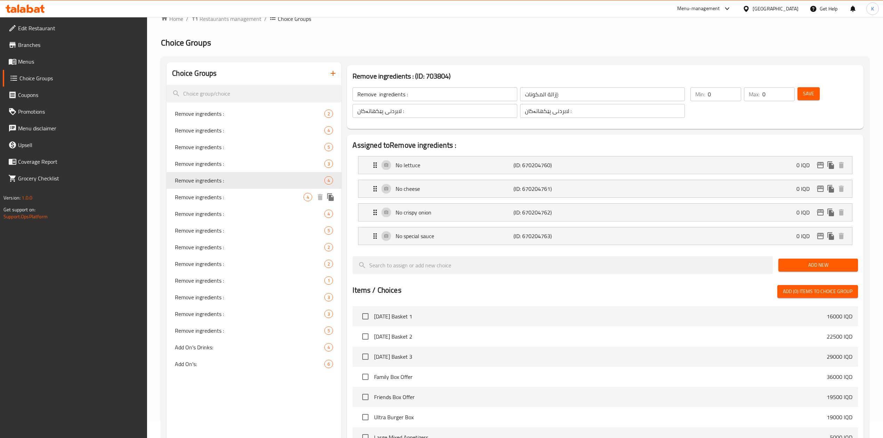
click at [245, 198] on span "Remove ingredients :" at bounding box center [239, 197] width 129 height 8
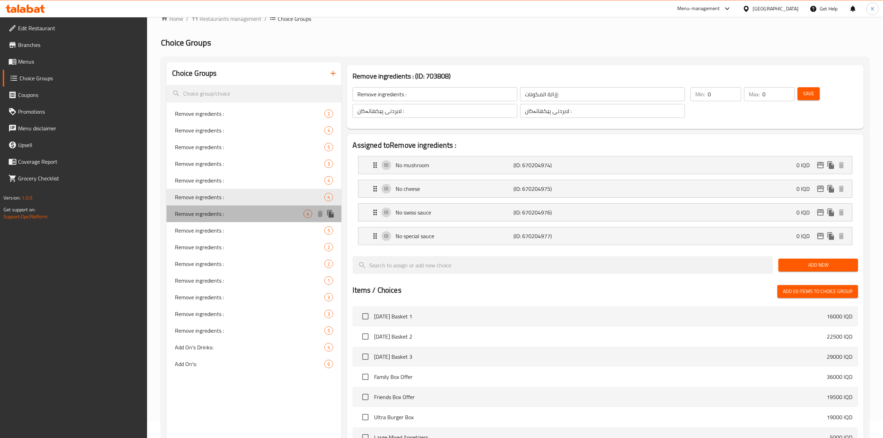
click at [245, 215] on span "Remove ingredients :" at bounding box center [239, 214] width 129 height 8
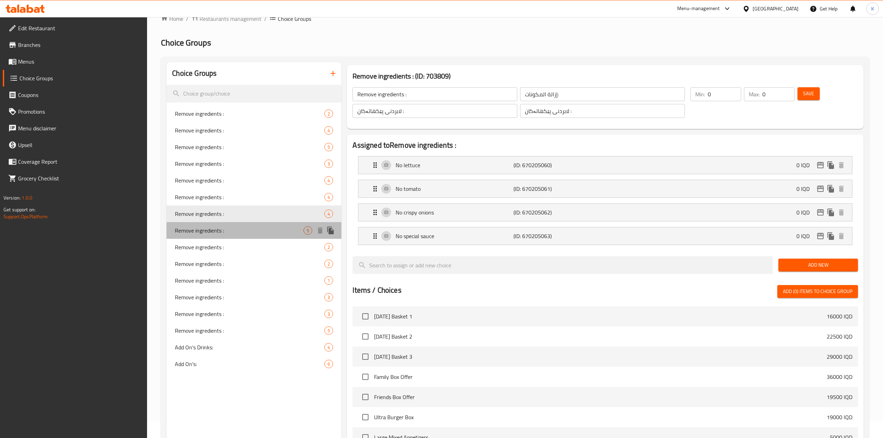
click at [247, 233] on span "Remove ingredients :" at bounding box center [239, 230] width 129 height 8
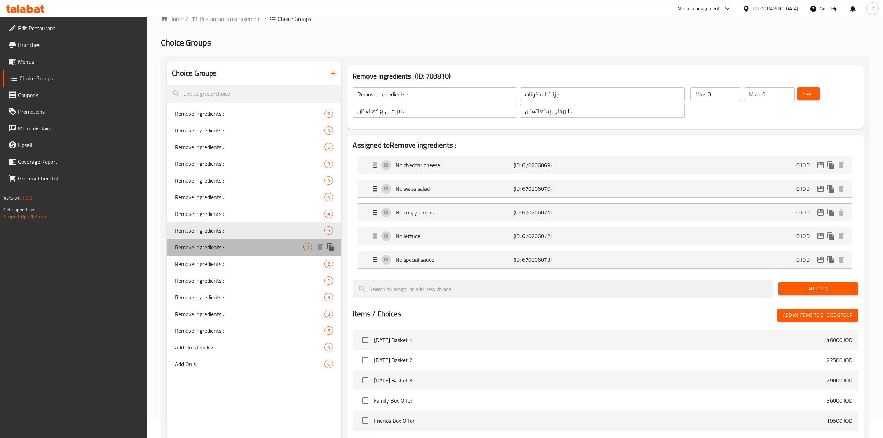
click at [245, 241] on div "Remove ingredients : 2" at bounding box center [254, 247] width 175 height 17
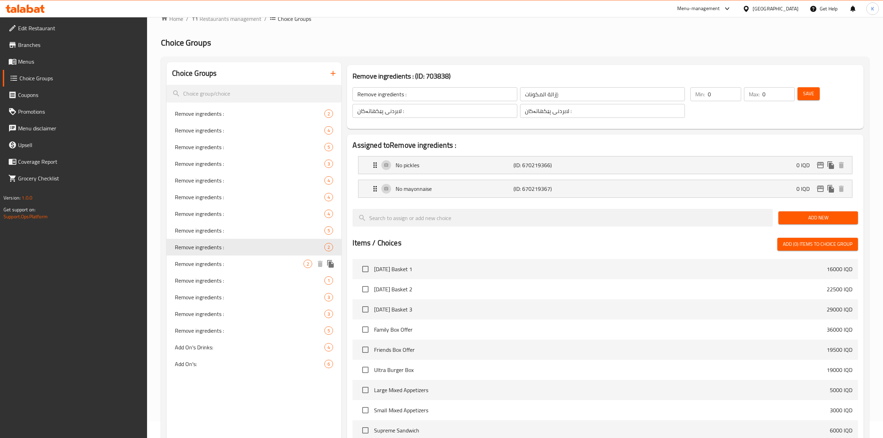
click at [247, 258] on div "Remove ingredients : 2" at bounding box center [254, 264] width 175 height 17
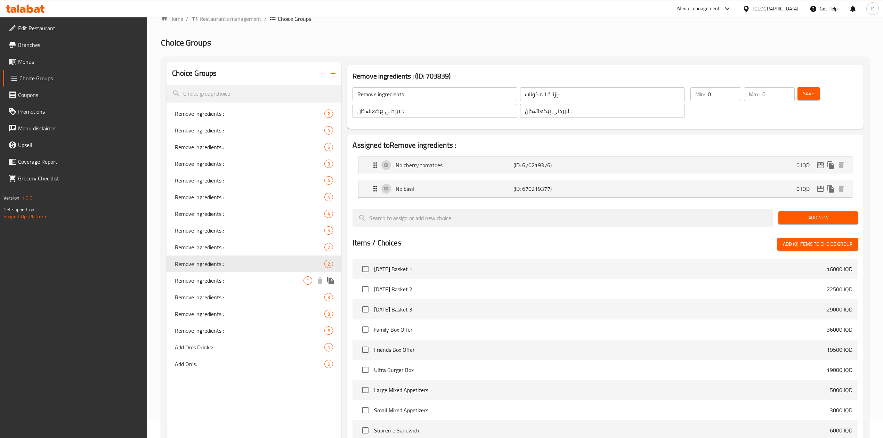
click at [242, 279] on span "Remove ingredients :" at bounding box center [239, 280] width 129 height 8
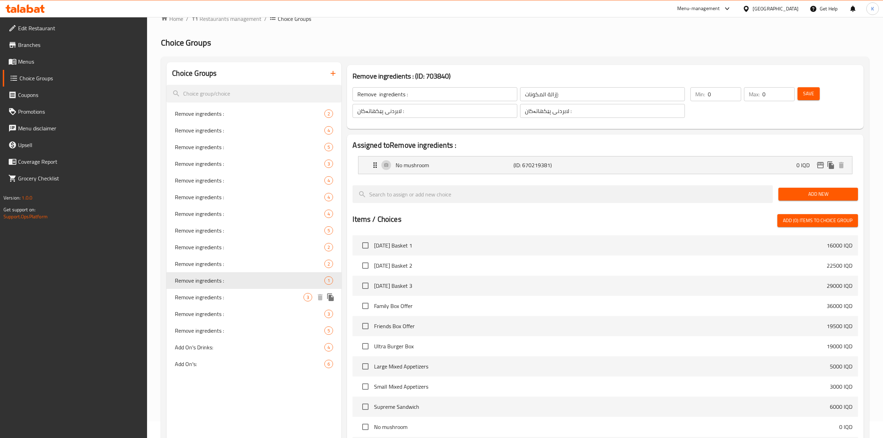
click at [242, 299] on span "Remove ingredients :" at bounding box center [239, 297] width 129 height 8
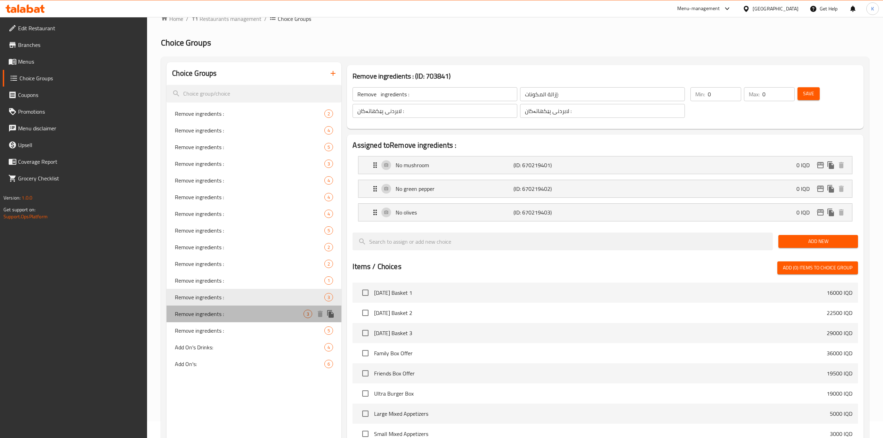
click at [248, 319] on div "Remove ingredients : 3" at bounding box center [254, 314] width 175 height 17
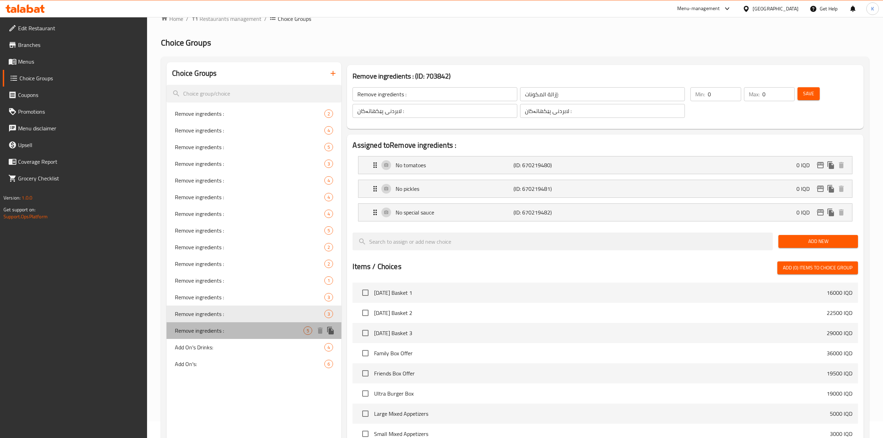
click at [248, 328] on span "Remove ingredients :" at bounding box center [239, 331] width 129 height 8
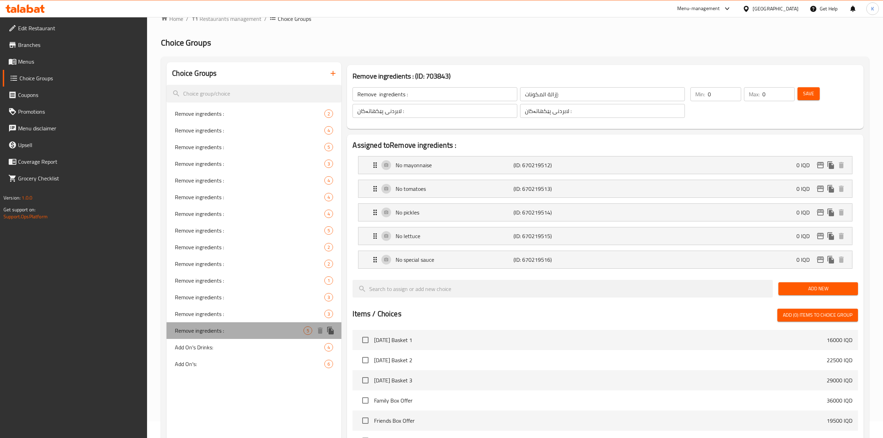
click at [248, 337] on div "Remove ingredients : 5" at bounding box center [254, 330] width 175 height 17
click at [248, 346] on span "Add On's Drinks:" at bounding box center [239, 347] width 129 height 8
type input "Add On's Drinks:"
type input "المشروبات الإضافية:"
type input "زیادکردنی خواردنەوەکان:"
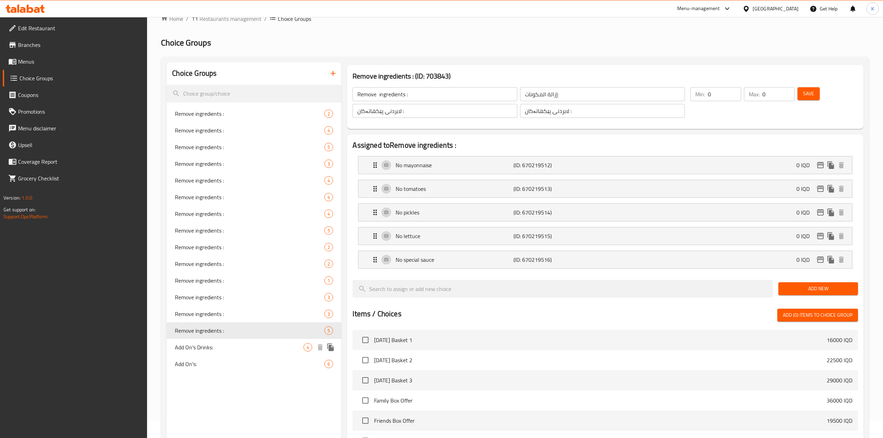
type input "زیادکردنی خواردنەوەکان:"
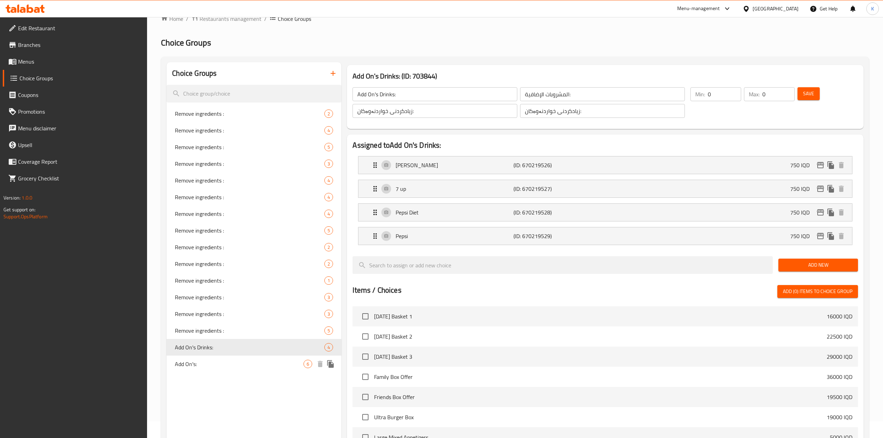
click at [247, 358] on div "Add On's: 6" at bounding box center [254, 364] width 175 height 17
type input "Add On's:"
type input "الإضافات:"
type input "زیادە:"
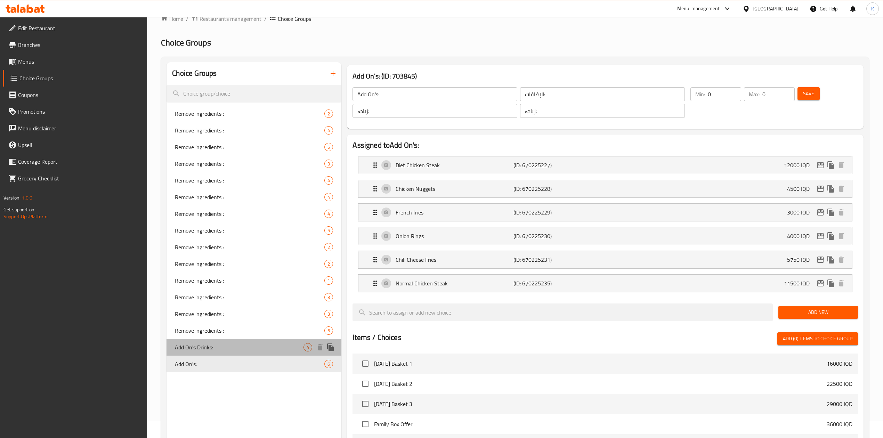
click at [255, 341] on div "Add On's Drinks: 4" at bounding box center [254, 347] width 175 height 17
type input "Add On's Drinks:"
type input "المشروبات الإضافية:"
type input "زیادکردنی خواردنەوەکان:"
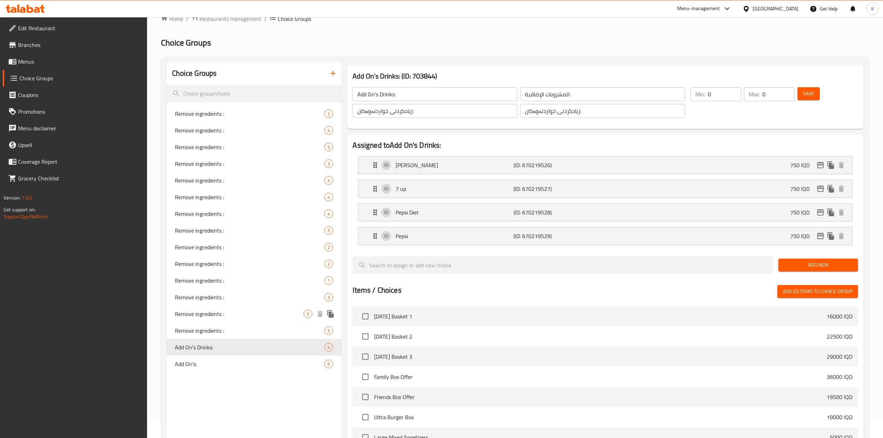
click at [265, 294] on span "Remove ingredients :" at bounding box center [250, 297] width 150 height 8
type input "Remove ingredients :"
type input "إزالة المكونات:"
type input "لابردنی پێکهاتەکان :"
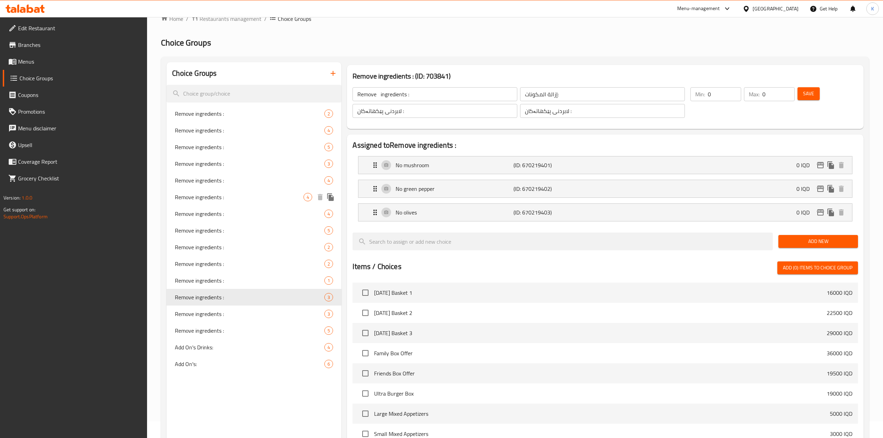
click at [283, 200] on span "Remove ingredients :" at bounding box center [239, 197] width 129 height 8
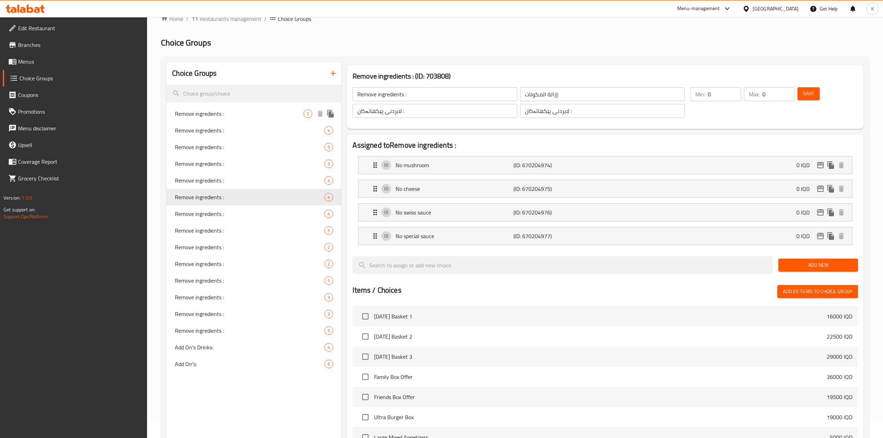
click at [291, 113] on span "Remove ingredients :" at bounding box center [239, 114] width 129 height 8
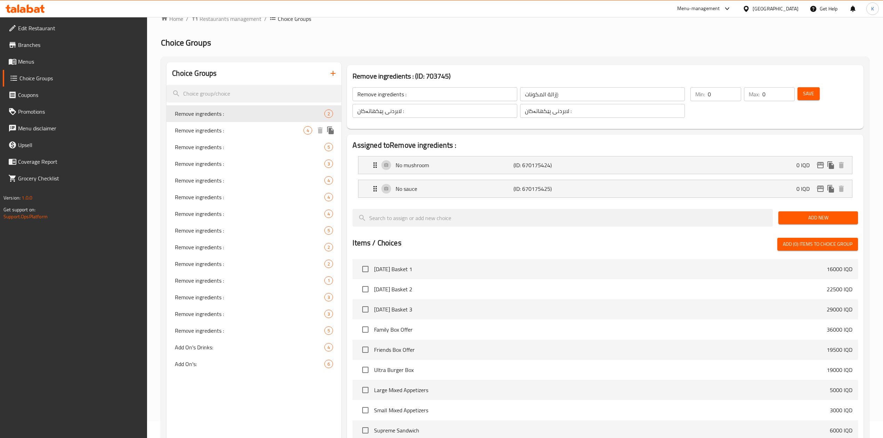
click at [278, 130] on span "Remove ingredients :" at bounding box center [239, 130] width 129 height 8
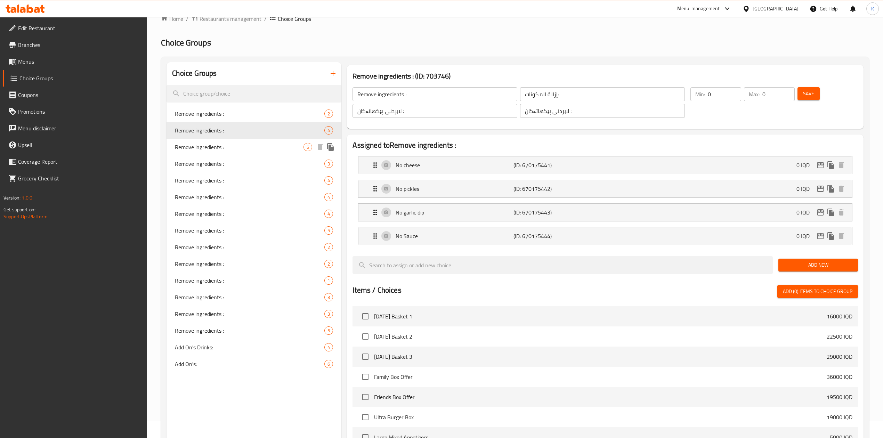
click at [276, 143] on span "Remove ingredients :" at bounding box center [239, 147] width 129 height 8
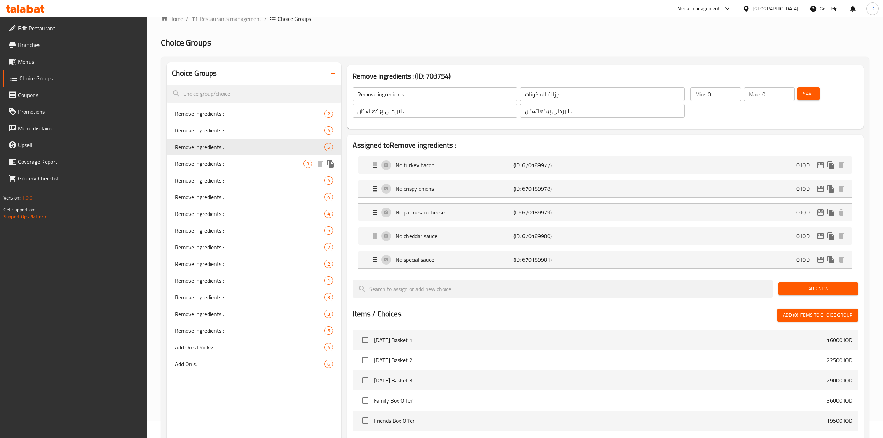
click at [276, 155] on div "Remove ingredients : 3" at bounding box center [254, 163] width 175 height 17
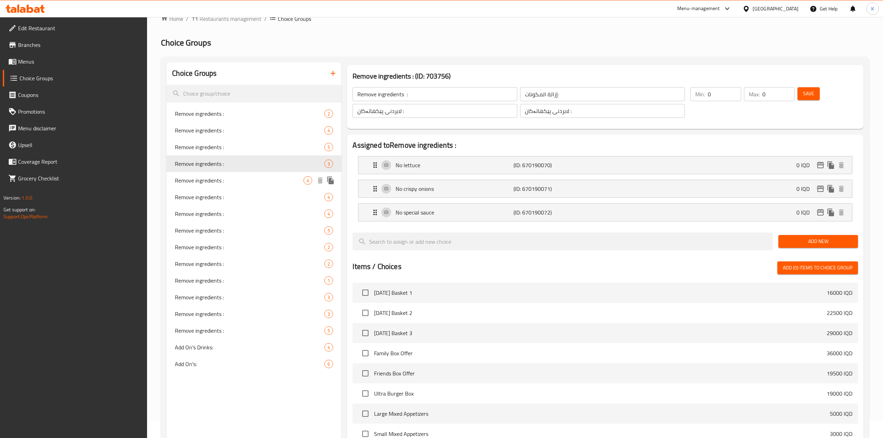
click at [276, 177] on span "Remove ingredients :" at bounding box center [239, 180] width 129 height 8
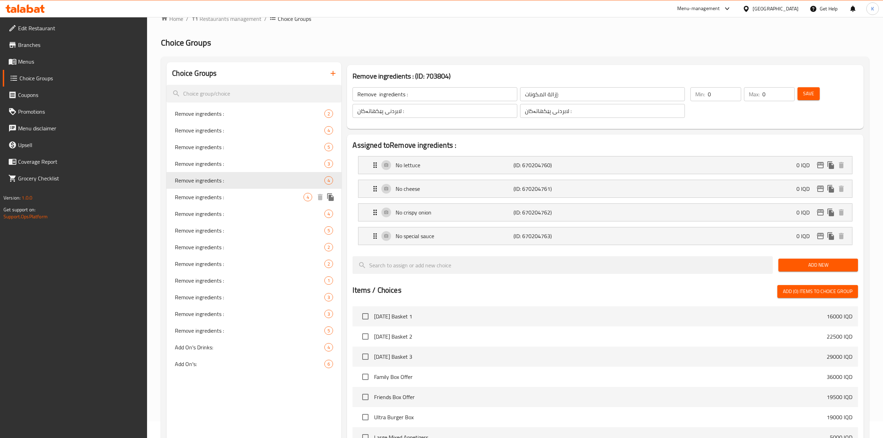
click at [276, 197] on span "Remove ingredients :" at bounding box center [239, 197] width 129 height 8
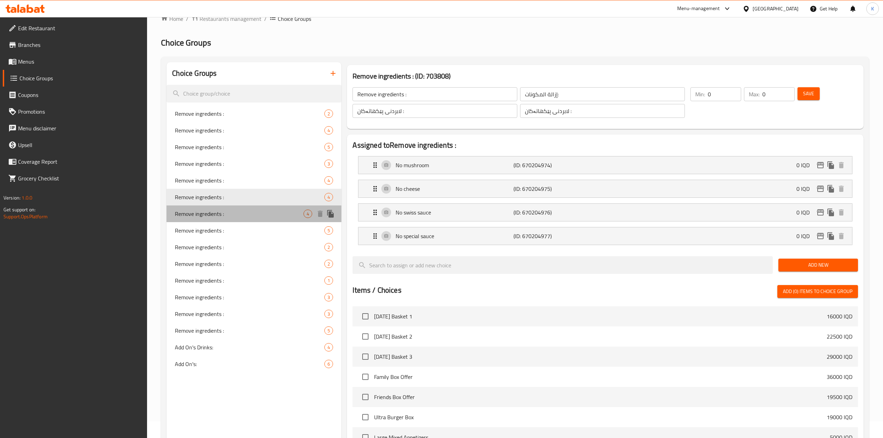
click at [276, 220] on div "Remove ingredients : 4" at bounding box center [254, 214] width 175 height 17
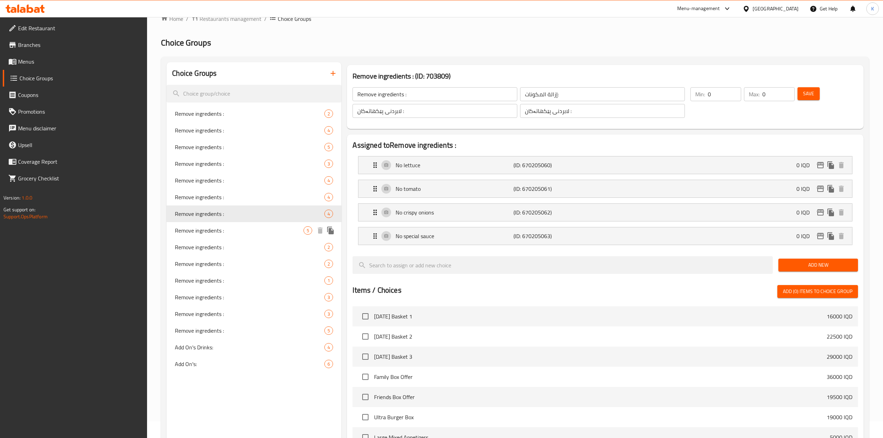
click at [276, 231] on span "Remove ingredients :" at bounding box center [239, 230] width 129 height 8
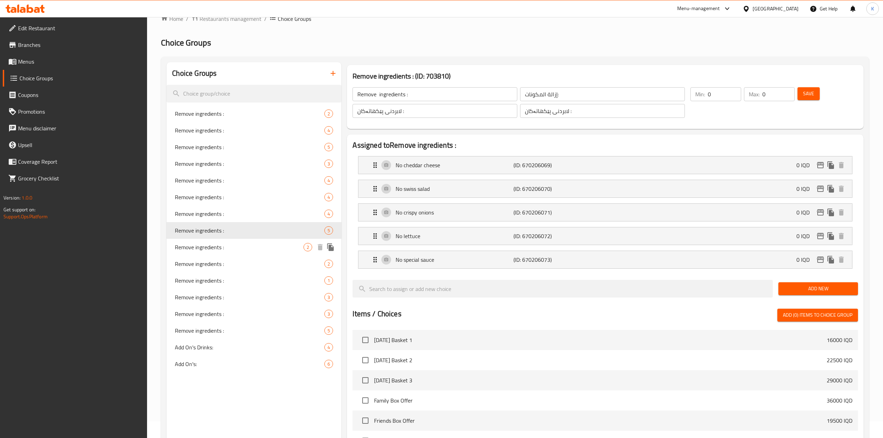
click at [276, 246] on span "Remove ingredients :" at bounding box center [239, 247] width 129 height 8
type input "Remove ingredients :"
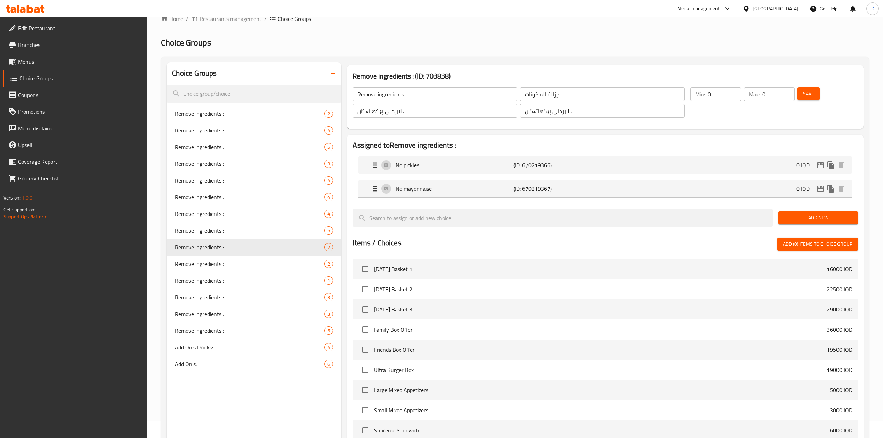
scroll to position [0, 0]
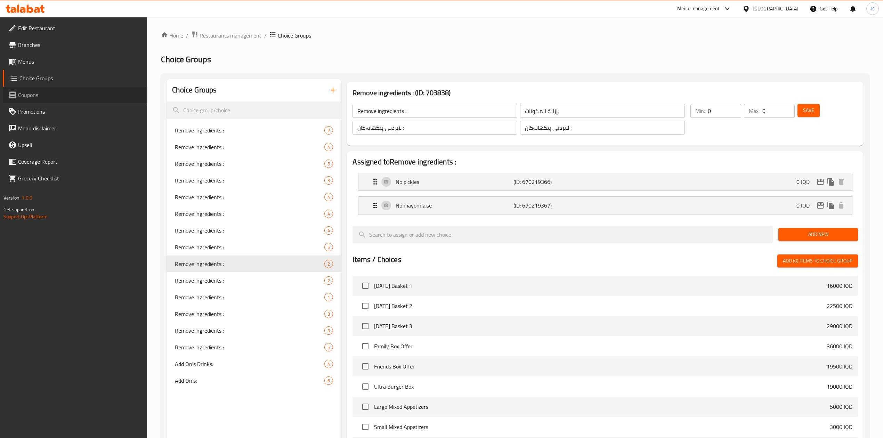
click at [28, 94] on span "Coupons" at bounding box center [80, 95] width 124 height 8
